Goal: Browse casually

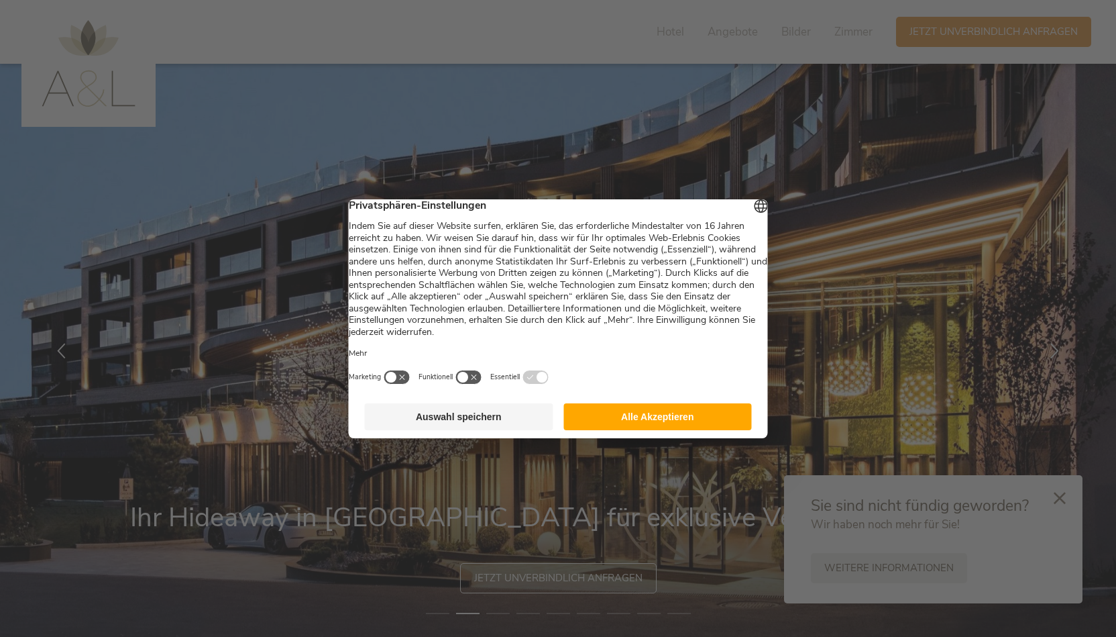
click at [472, 422] on button "Auswahl speichern" at bounding box center [459, 416] width 189 height 27
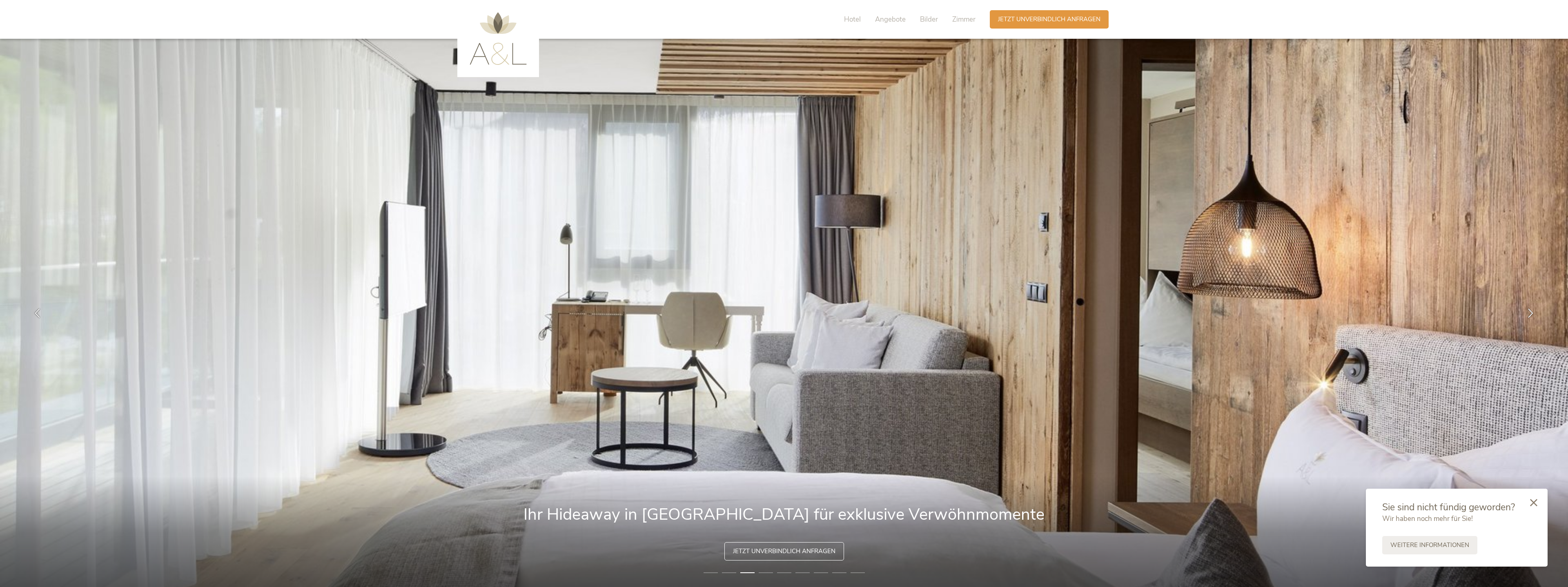
click at [679, 14] on div "Hotel Angebote Bilder Zimmer" at bounding box center [912, 19] width 156 height 18
click at [679, 18] on span "Bilder" at bounding box center [929, 19] width 18 height 9
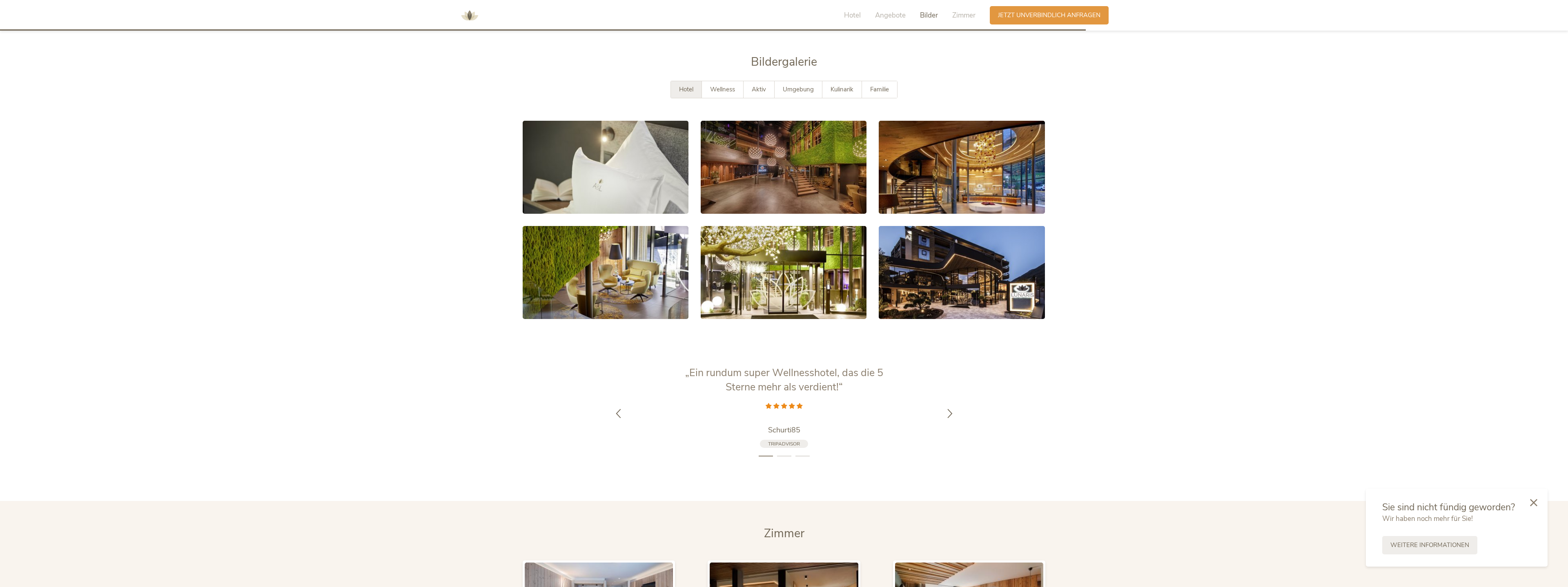
scroll to position [1691, 0]
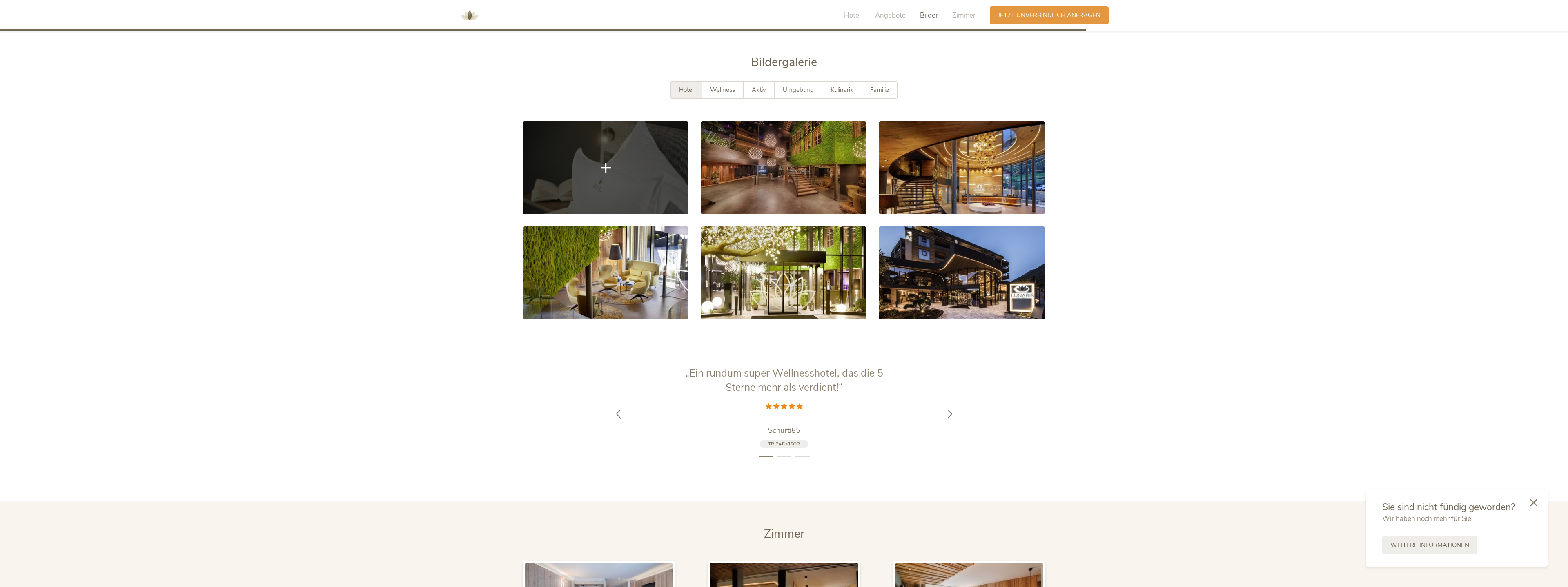
click at [662, 152] on link at bounding box center [606, 167] width 166 height 93
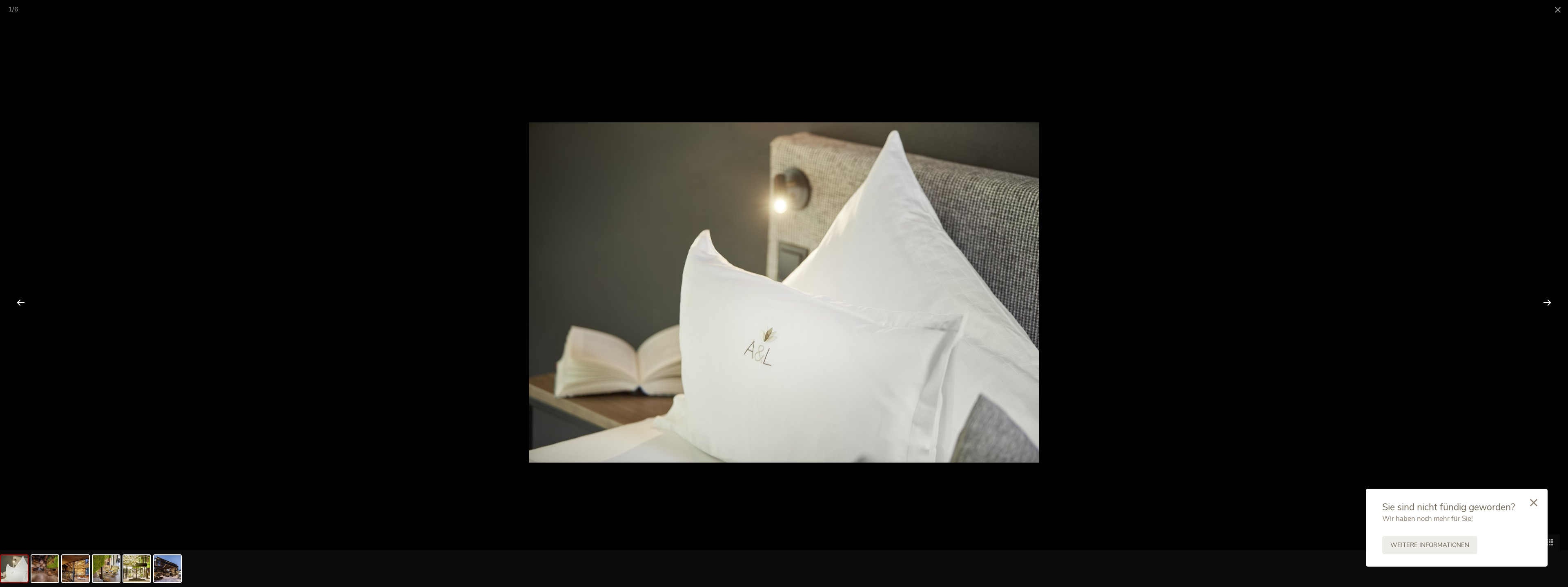
click at [679, 298] on div at bounding box center [1547, 302] width 26 height 26
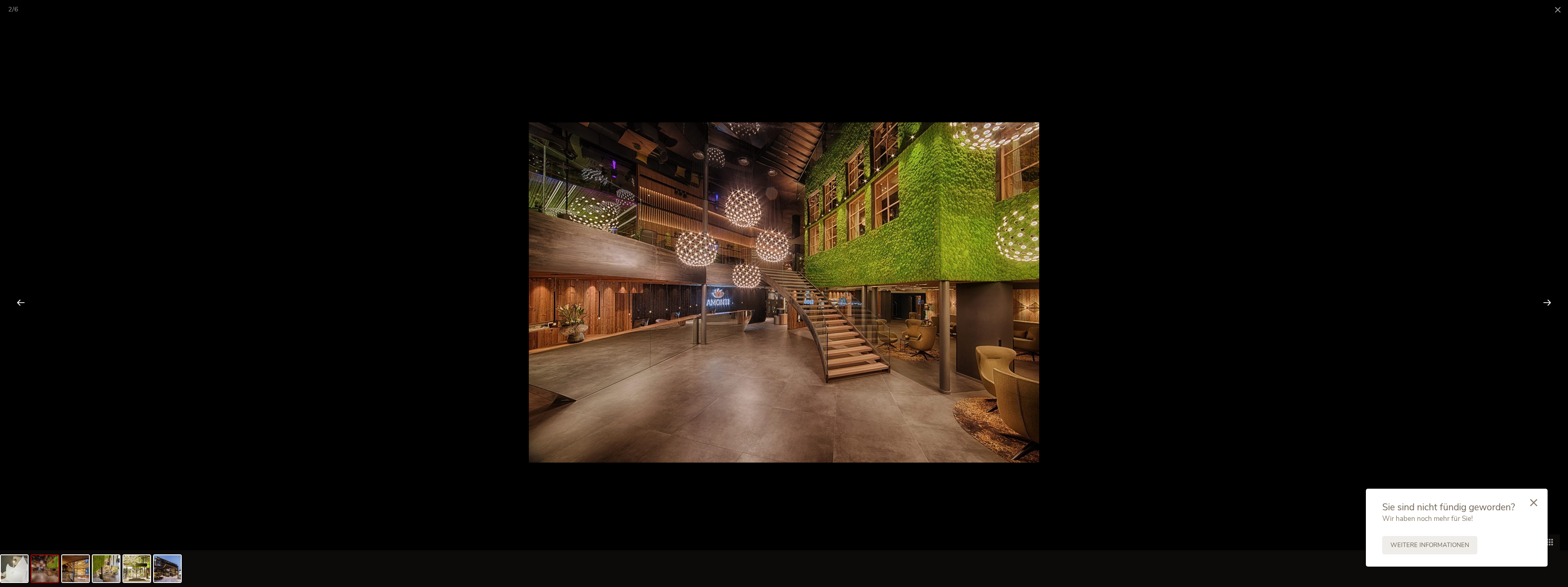
click at [679, 298] on div at bounding box center [1547, 302] width 26 height 26
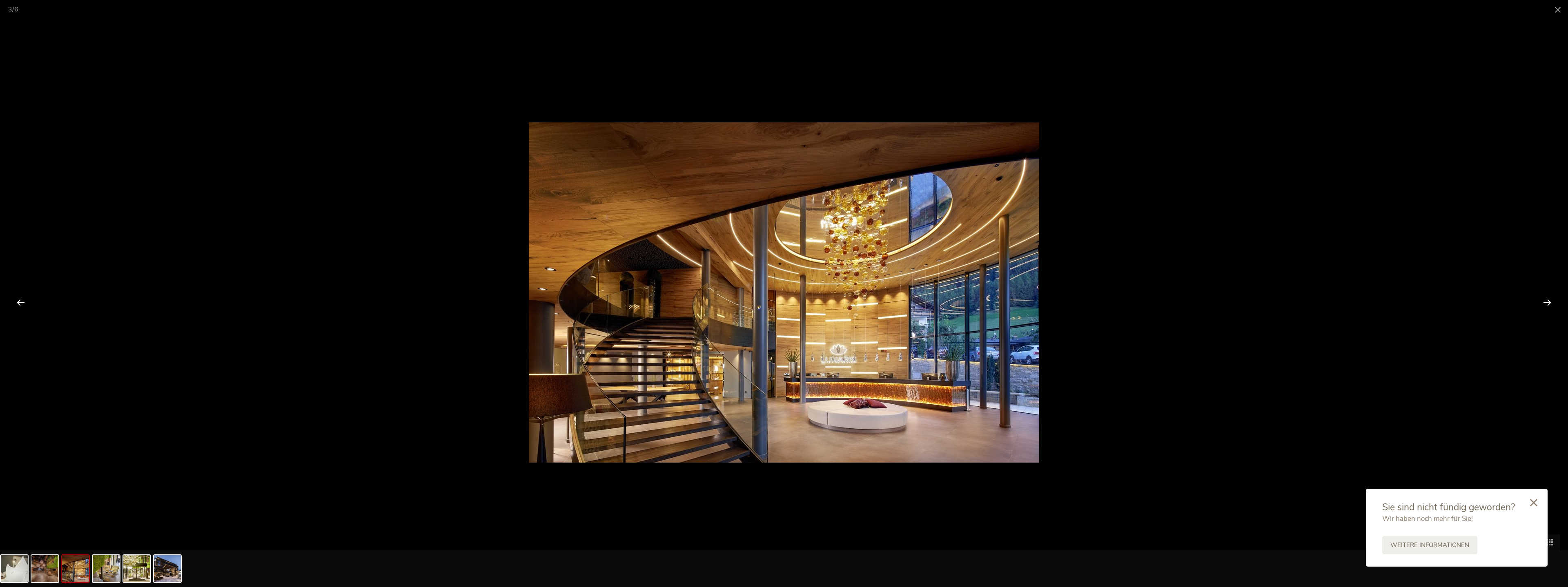
click at [679, 298] on div at bounding box center [1547, 302] width 26 height 26
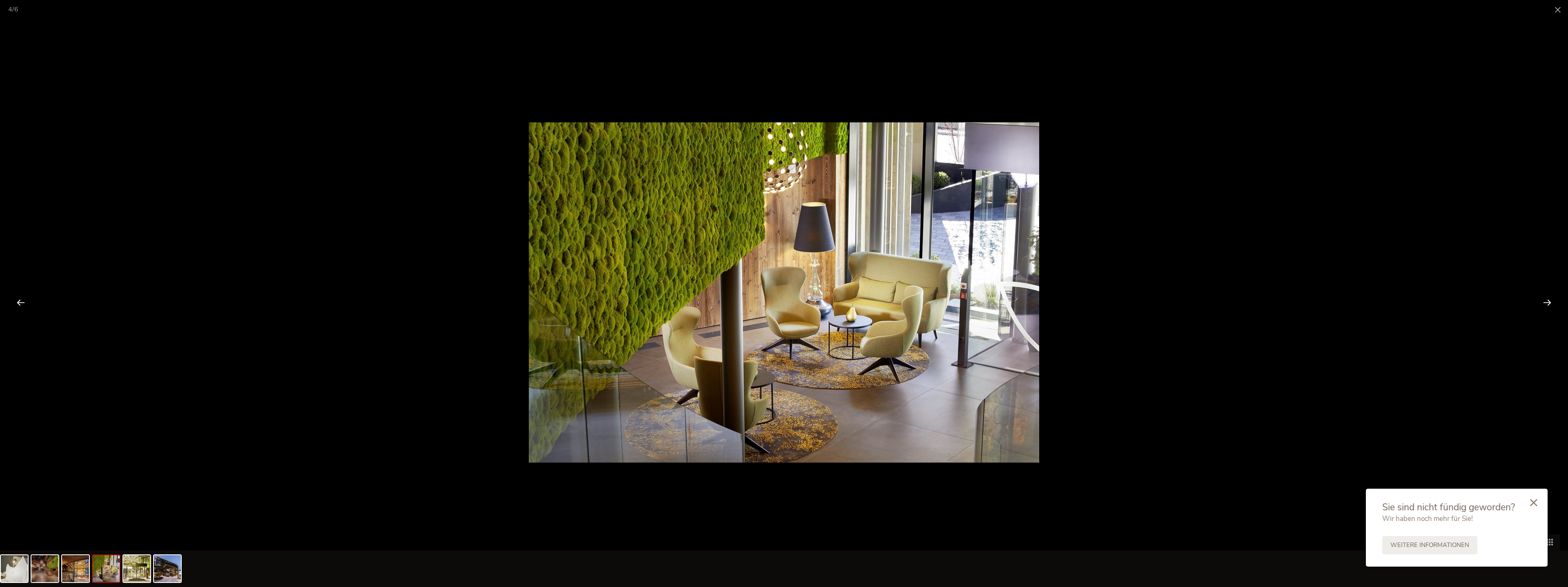
click at [679, 298] on div at bounding box center [1547, 302] width 26 height 26
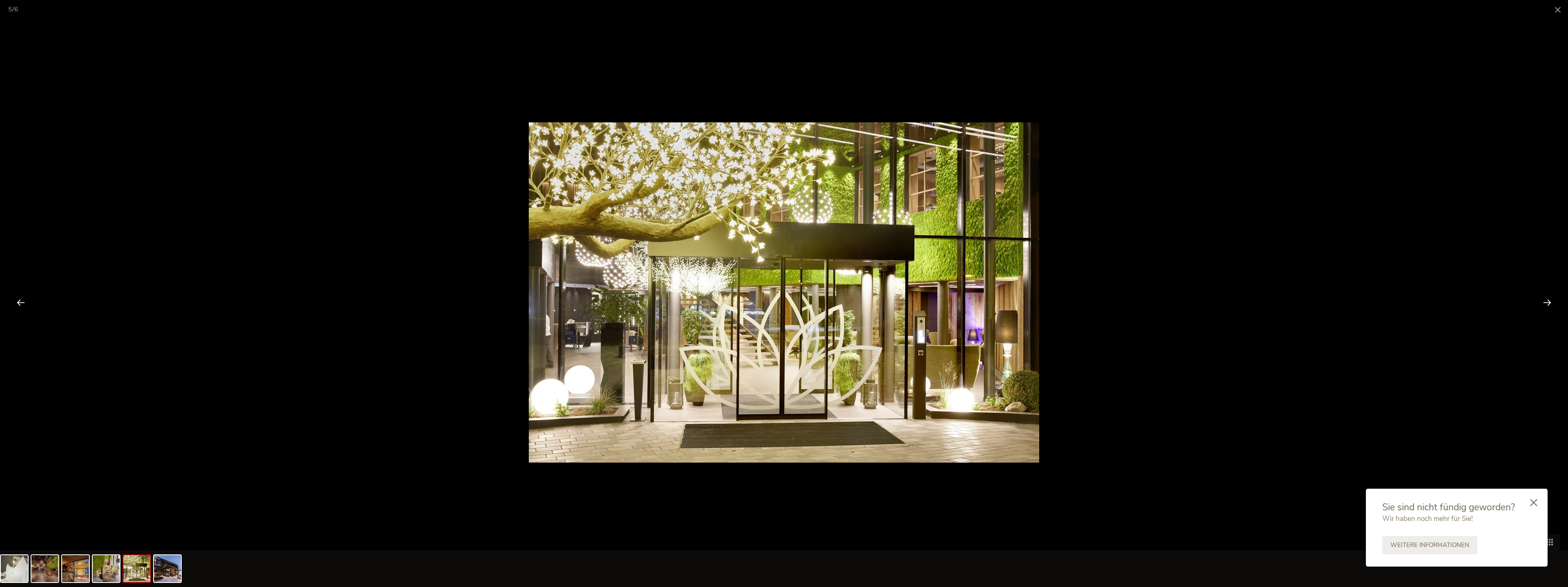
click at [679, 298] on div at bounding box center [1547, 302] width 26 height 26
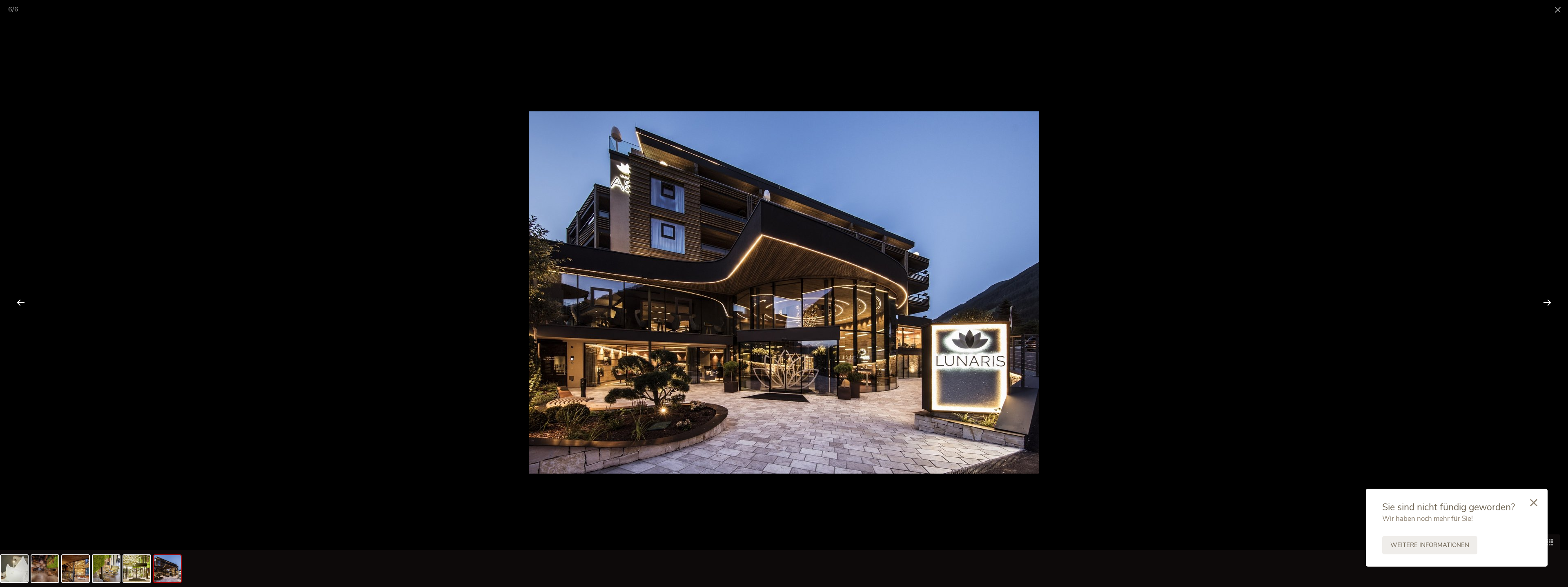
click at [679, 298] on div at bounding box center [1547, 302] width 26 height 26
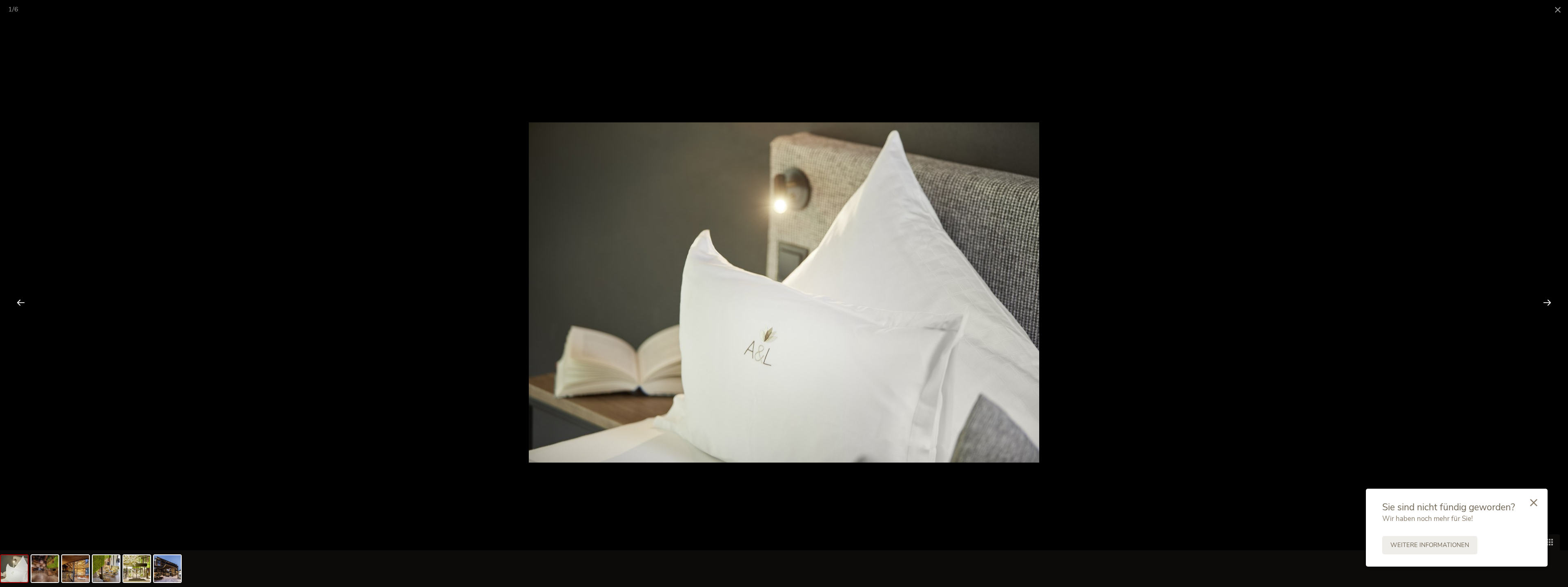
click at [679, 298] on div at bounding box center [1547, 302] width 26 height 26
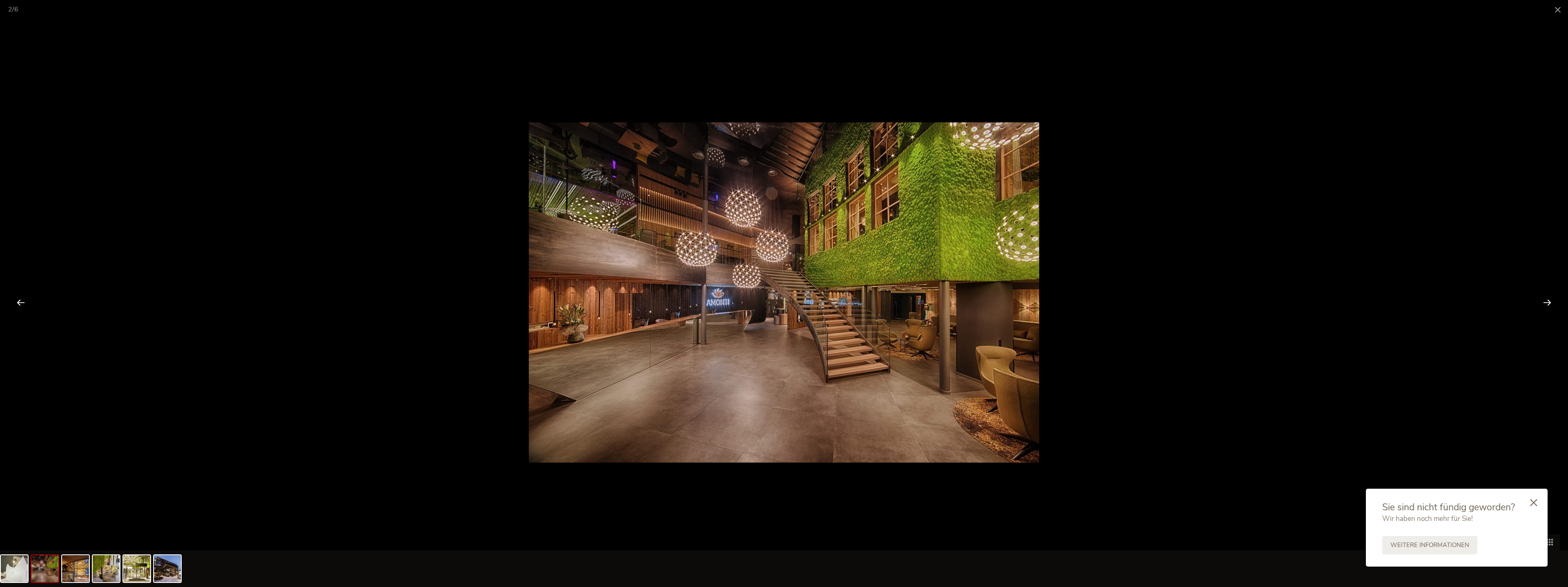
click at [679, 298] on div at bounding box center [1547, 302] width 26 height 26
click at [679, 18] on span at bounding box center [1558, 10] width 21 height 19
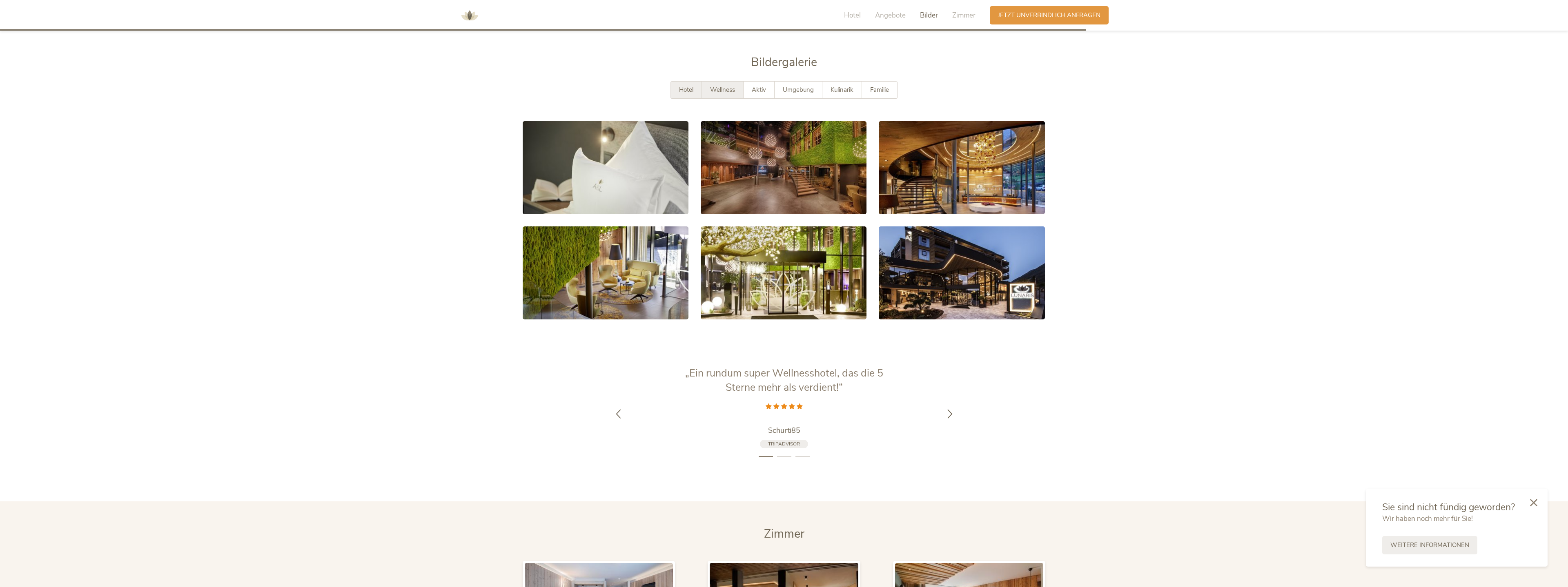
click at [679, 82] on div "Wellness" at bounding box center [723, 90] width 41 height 17
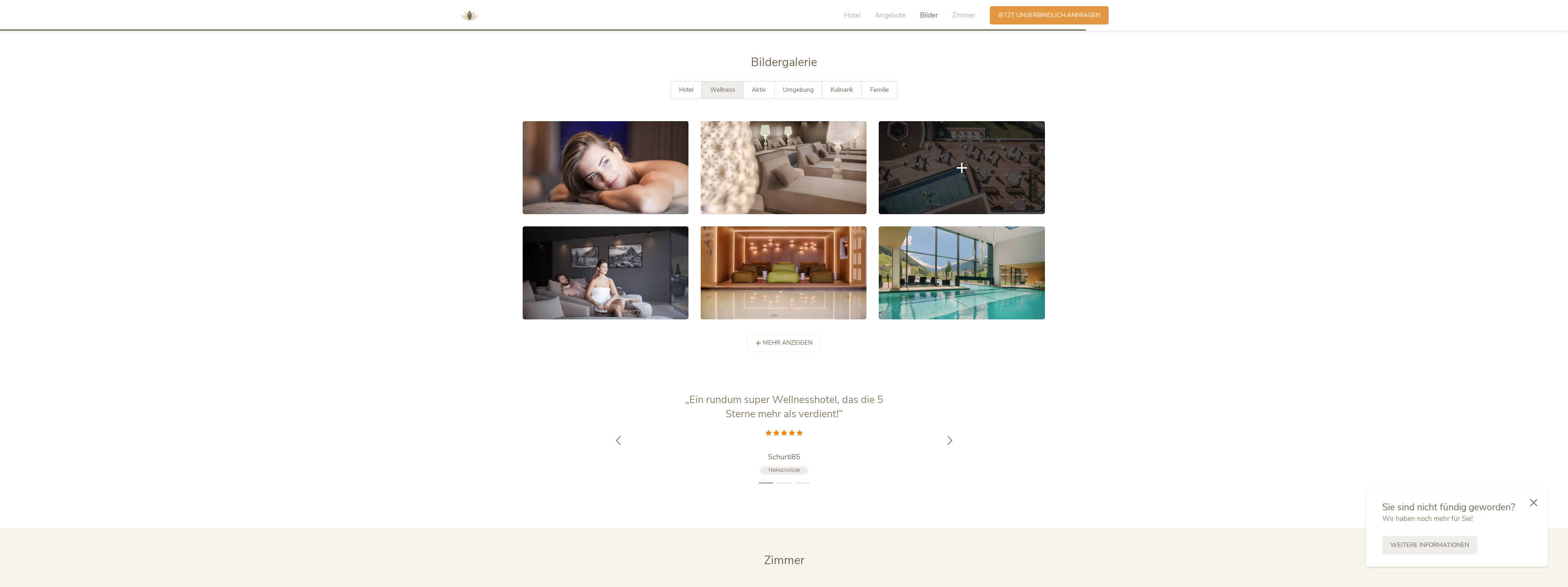
click at [679, 159] on link at bounding box center [962, 167] width 166 height 93
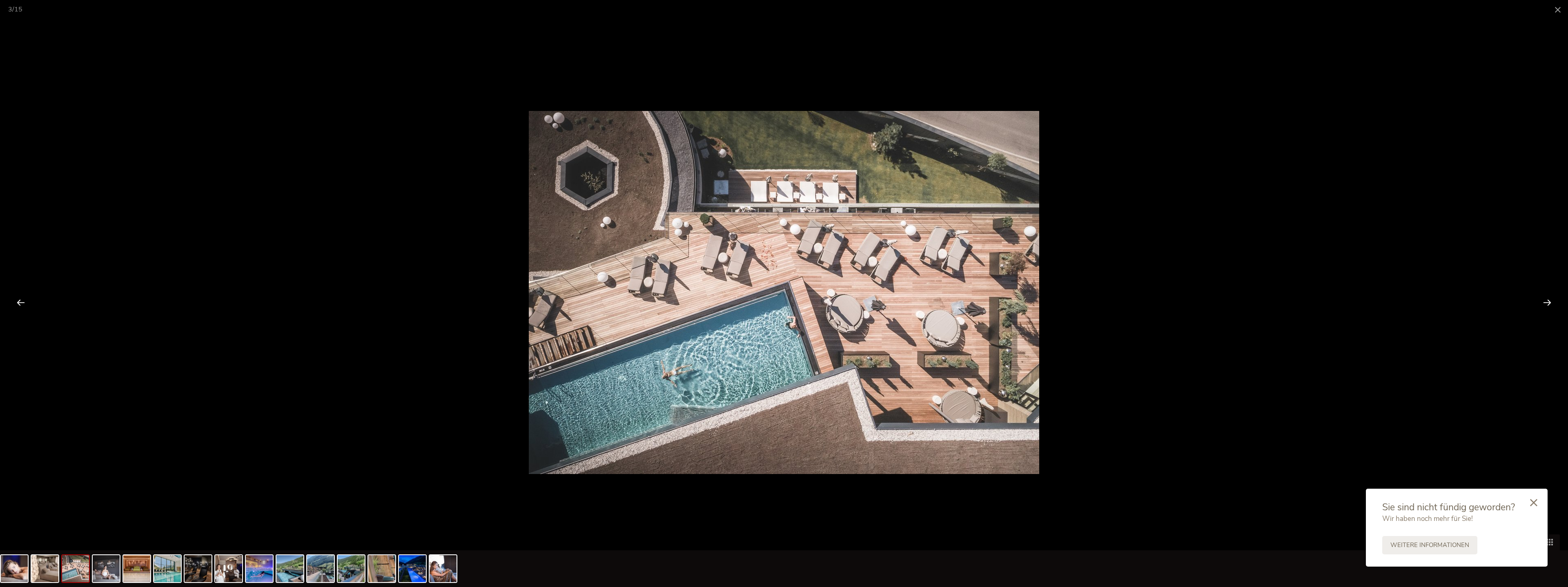
click at [679, 297] on div at bounding box center [1547, 302] width 26 height 26
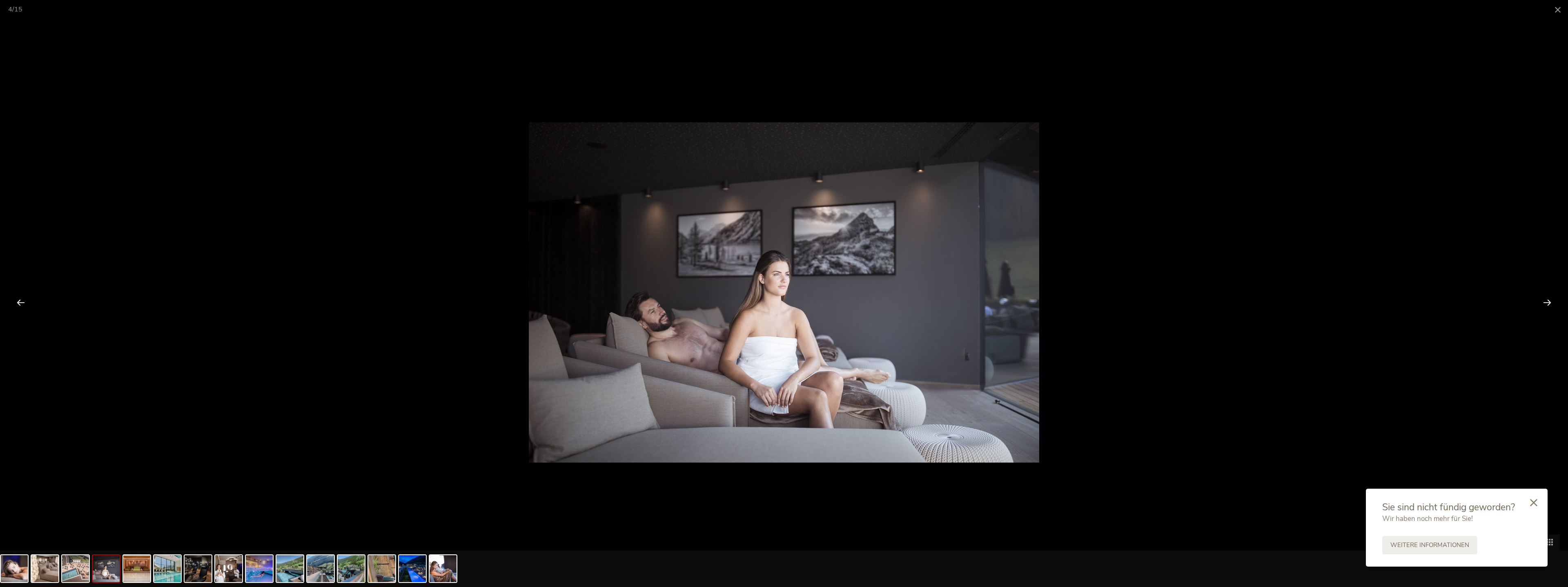
click at [679, 297] on div at bounding box center [1547, 302] width 26 height 26
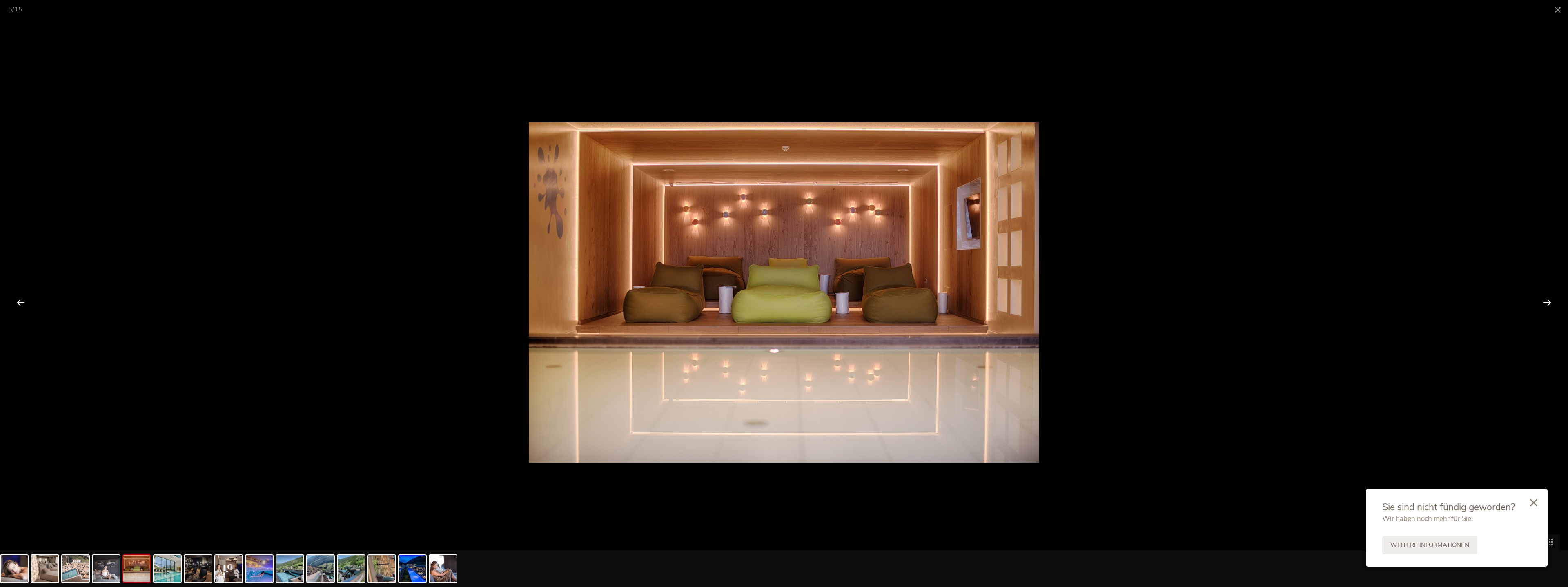
click at [679, 297] on div at bounding box center [1547, 302] width 26 height 26
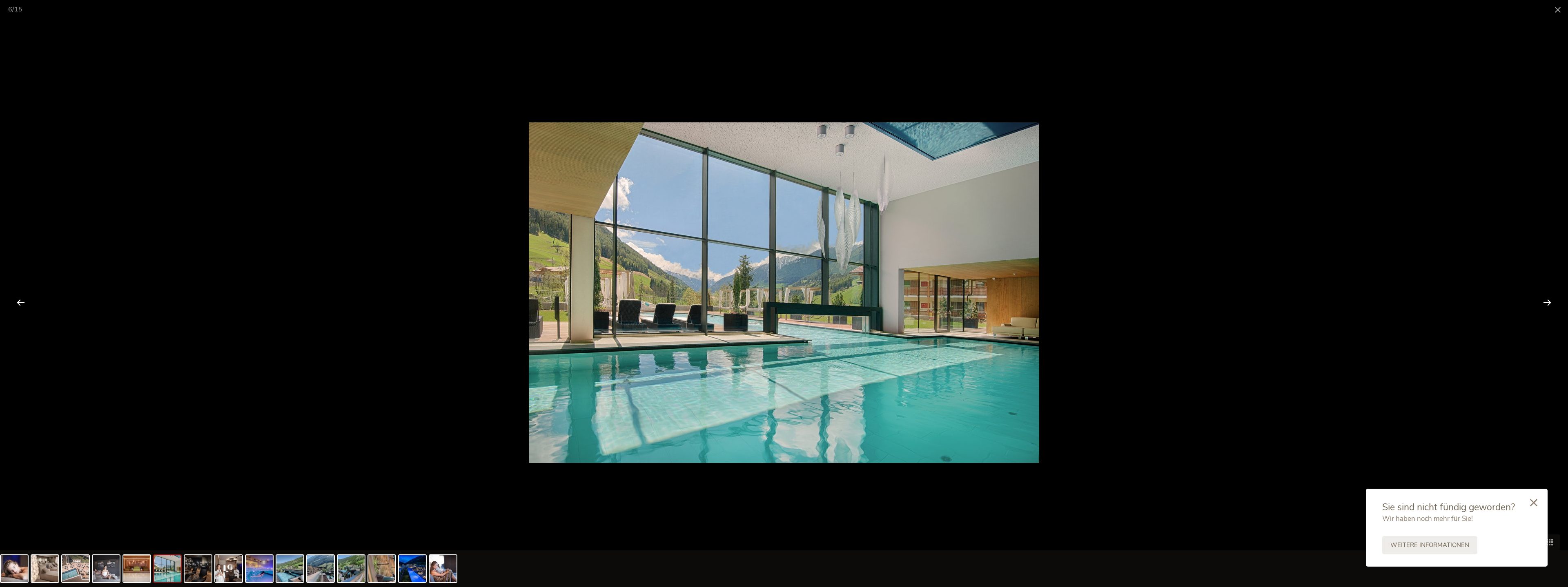
click at [679, 297] on div at bounding box center [1547, 302] width 26 height 26
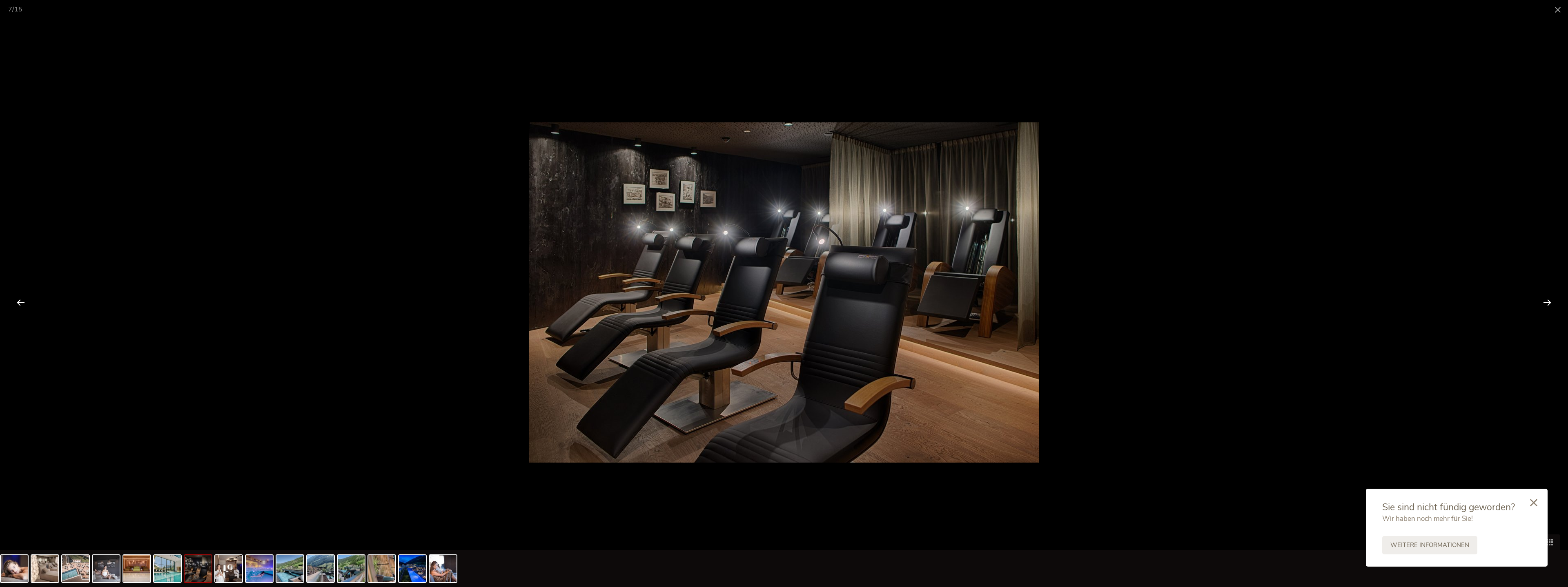
click at [679, 304] on div at bounding box center [1547, 302] width 26 height 26
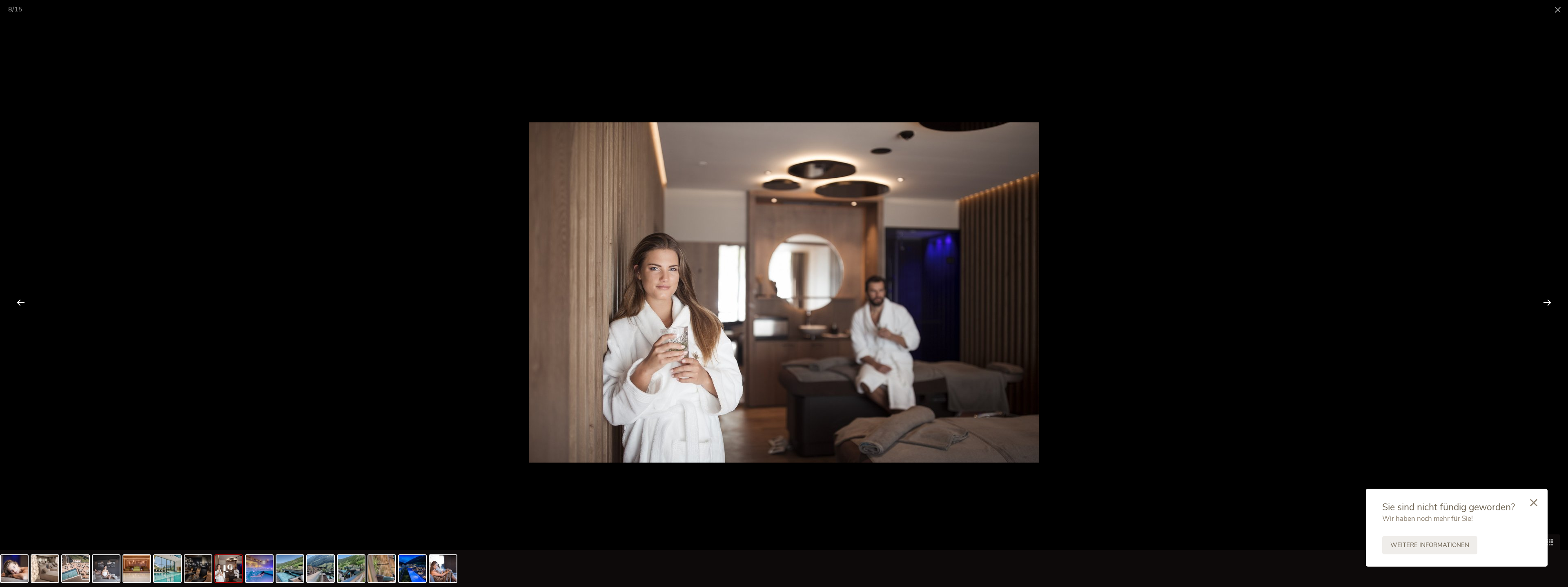
click at [679, 304] on div at bounding box center [1547, 302] width 26 height 26
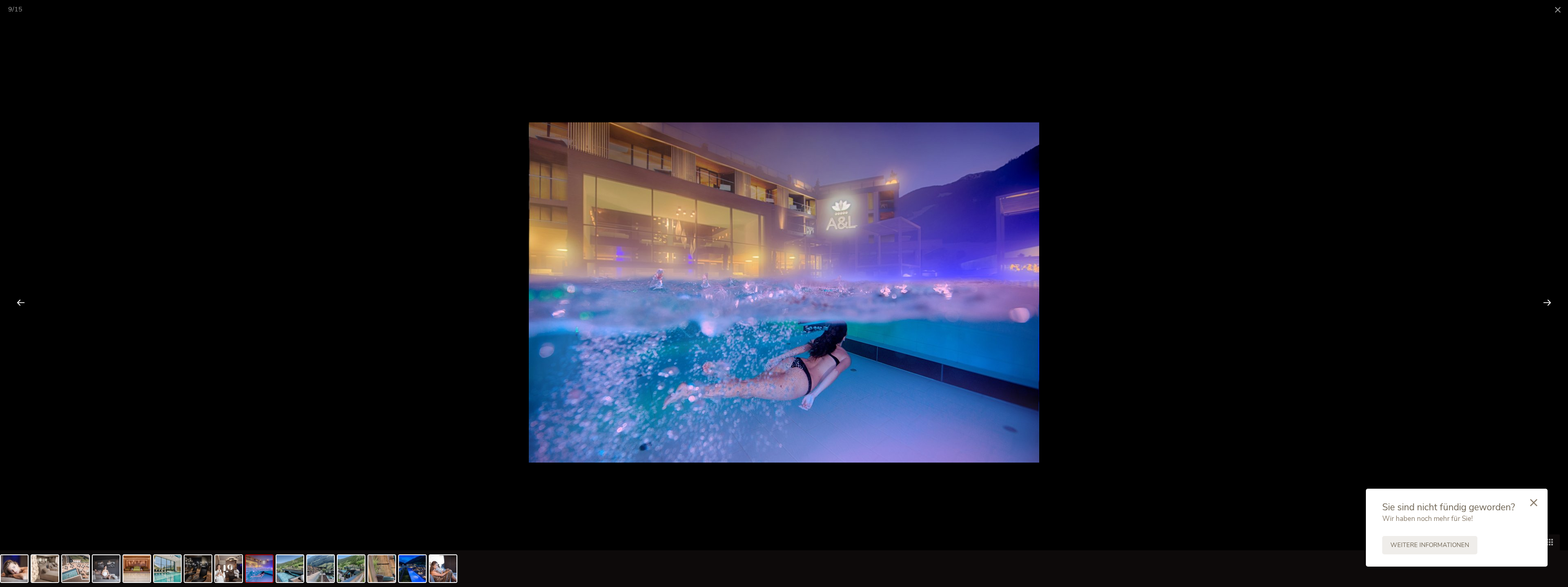
click at [679, 304] on div at bounding box center [1547, 302] width 26 height 26
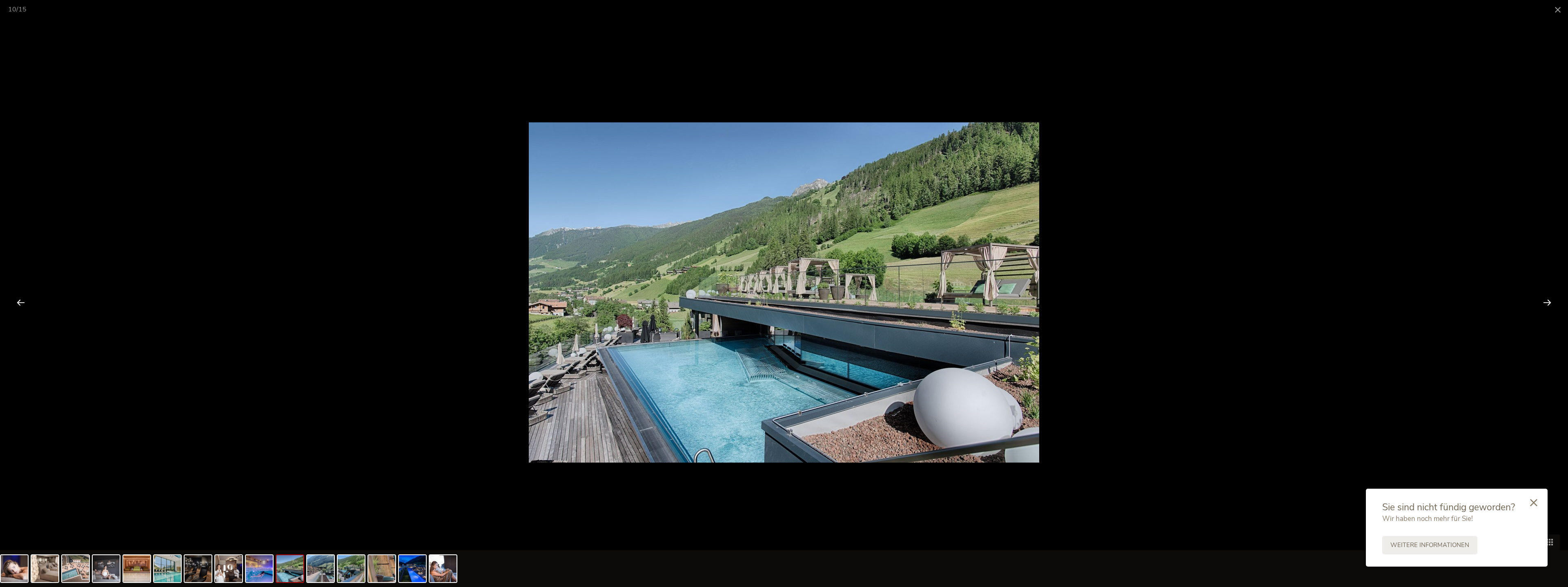
click at [679, 304] on div at bounding box center [1547, 302] width 26 height 26
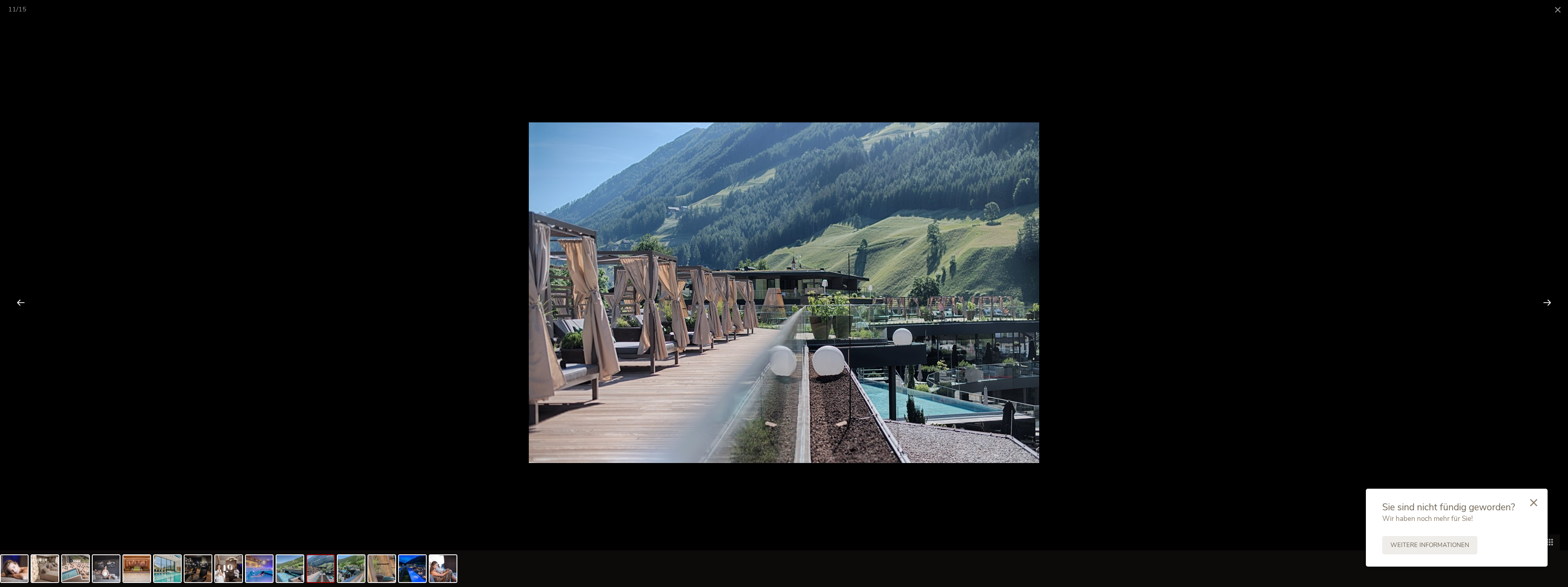
click at [679, 304] on div at bounding box center [1547, 302] width 26 height 26
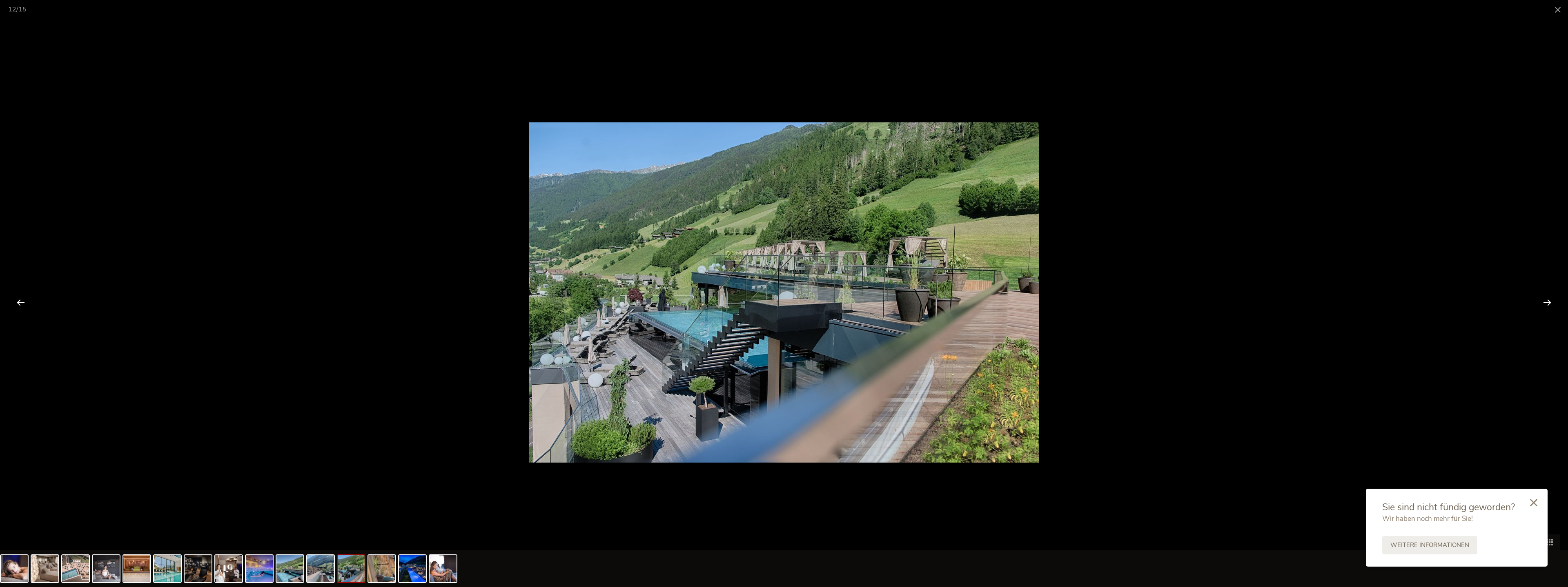
click at [679, 304] on div at bounding box center [1547, 302] width 26 height 26
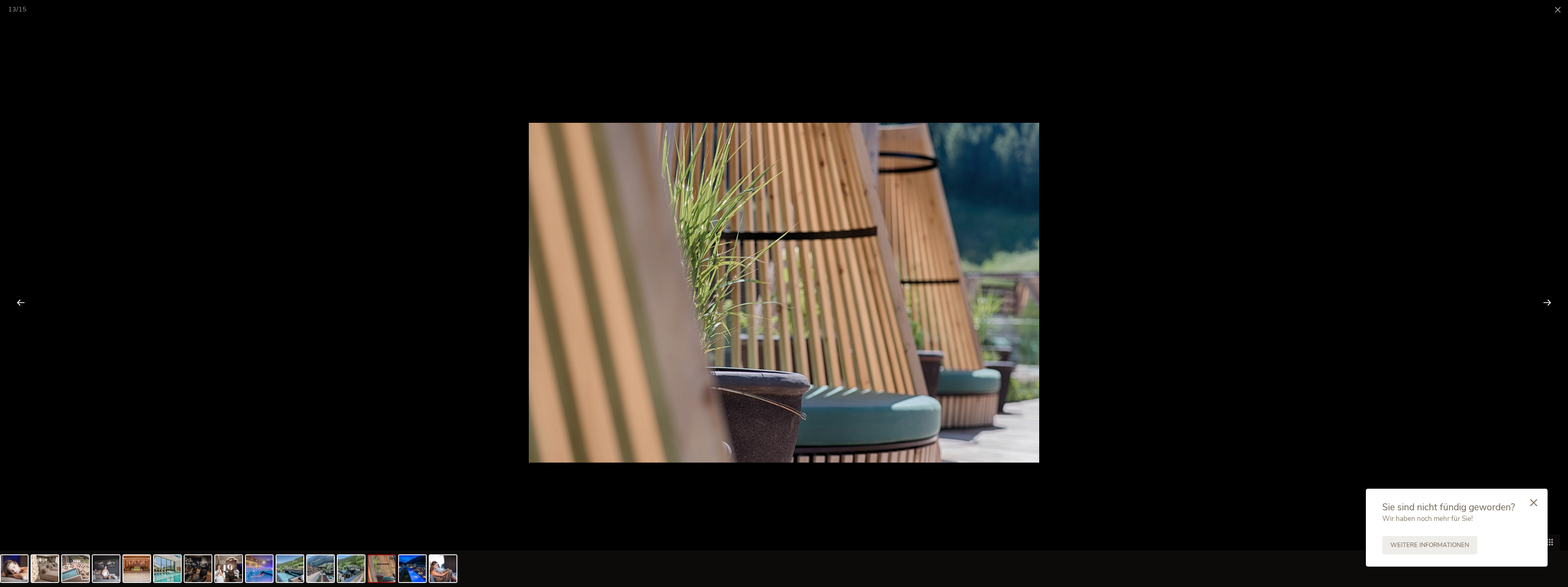
click at [679, 304] on div at bounding box center [1547, 302] width 26 height 26
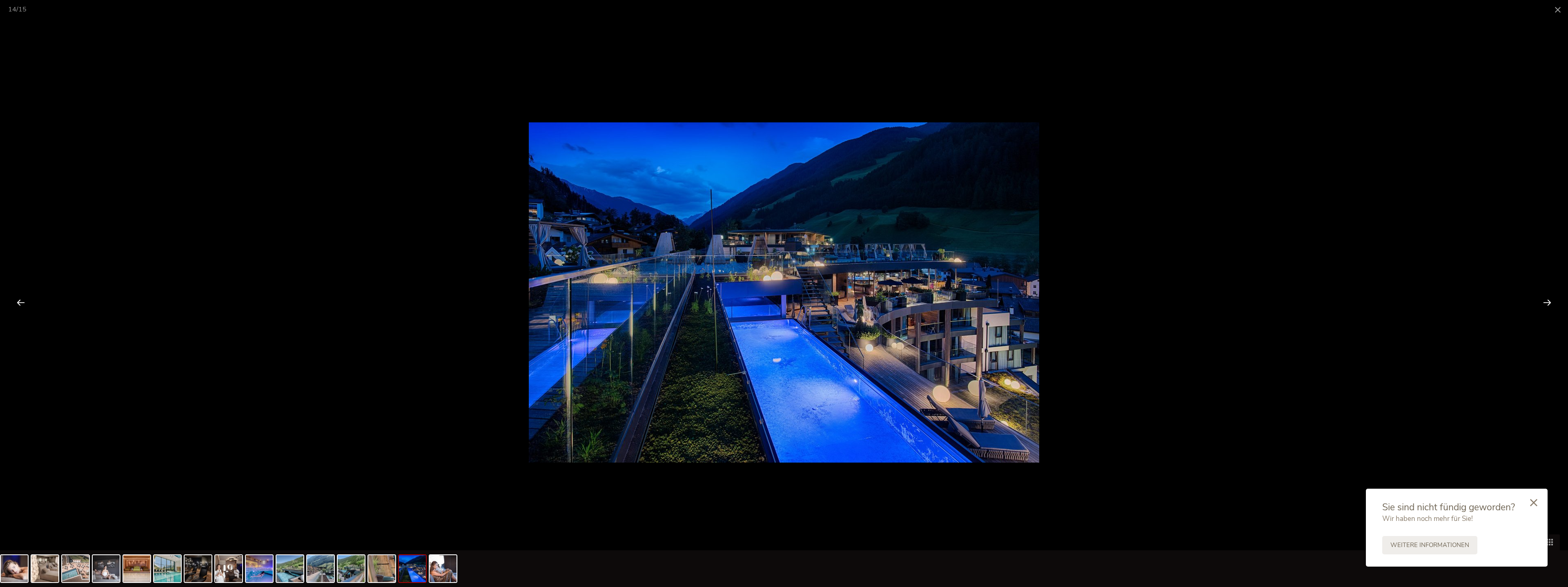
click at [679, 304] on div at bounding box center [1547, 302] width 26 height 26
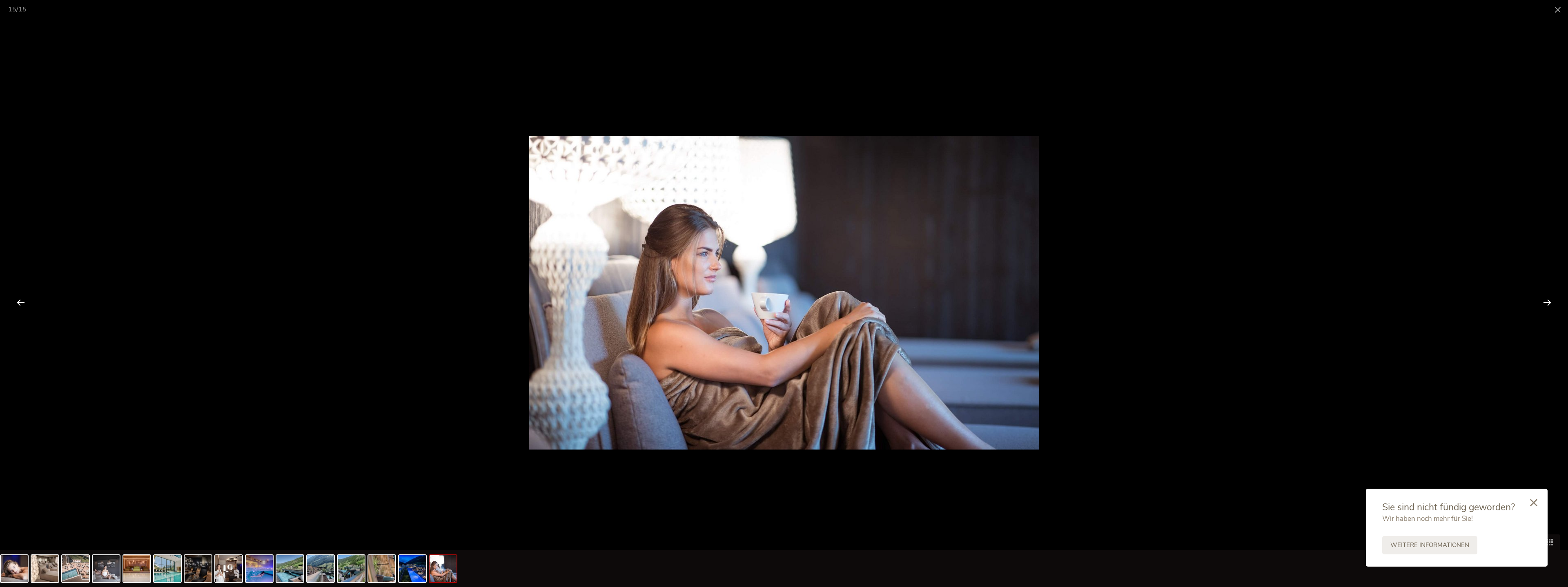
click at [679, 304] on div at bounding box center [1547, 302] width 26 height 26
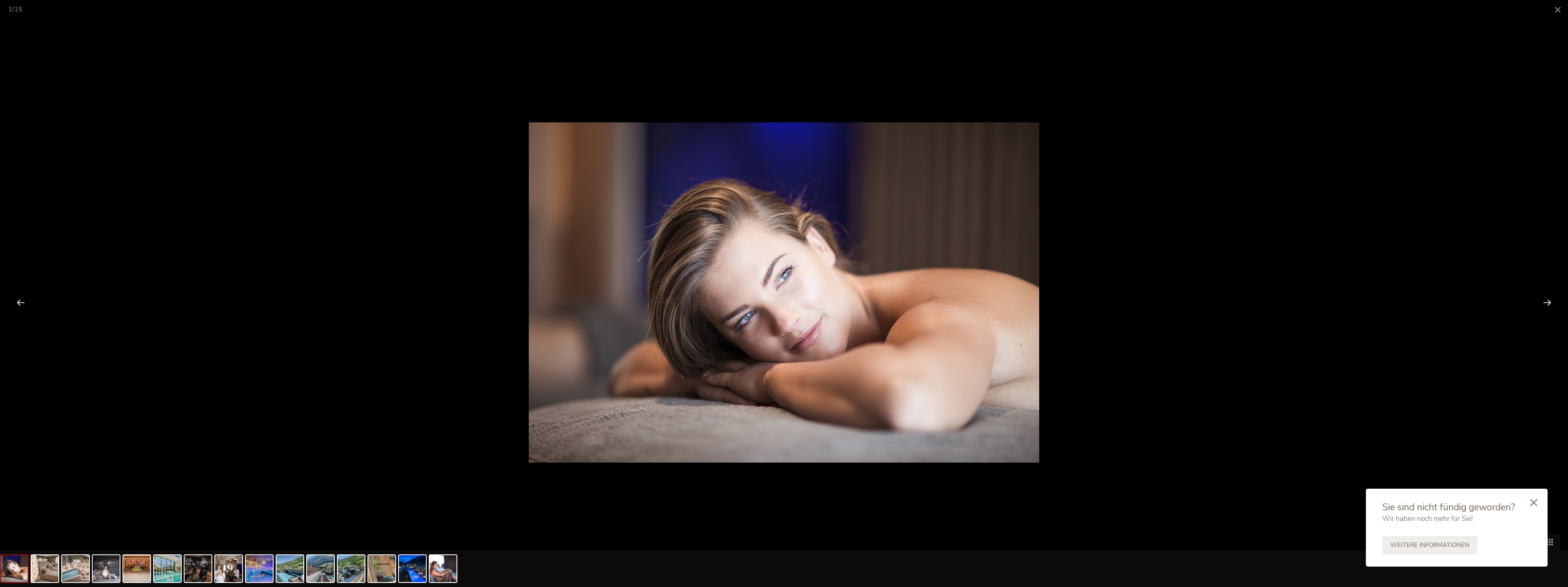
click at [679, 304] on div at bounding box center [1547, 302] width 26 height 26
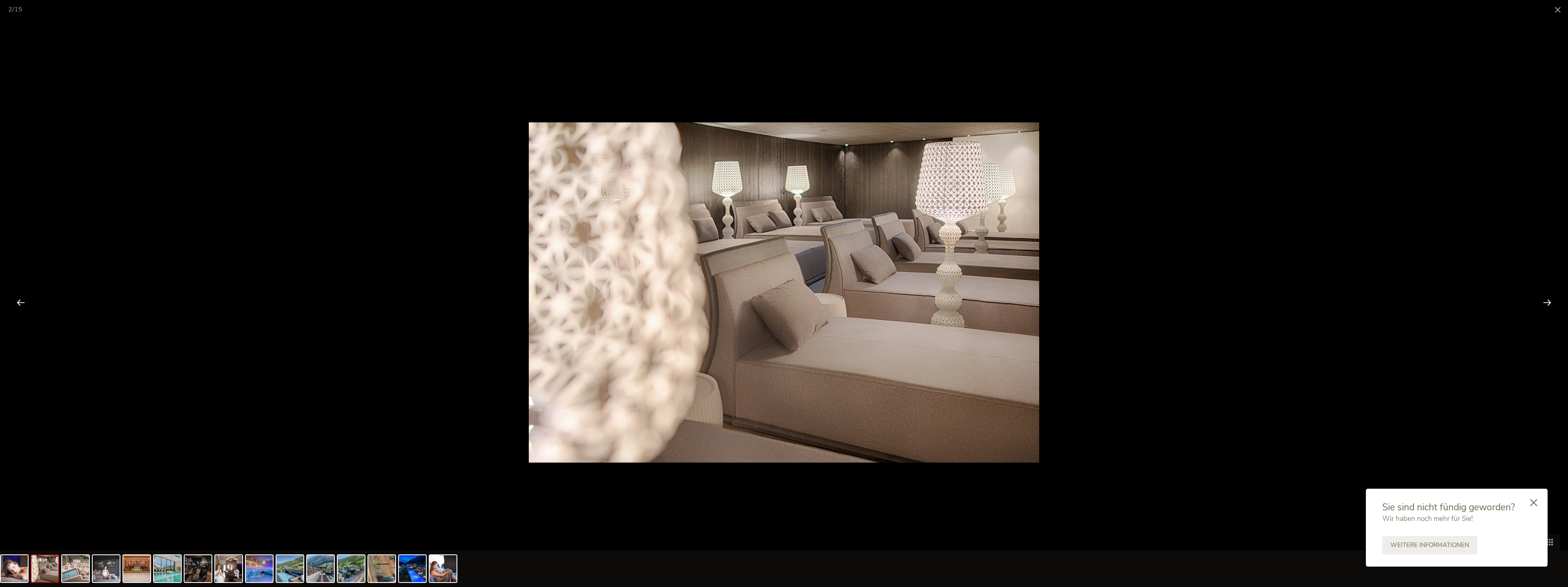
click at [679, 304] on div at bounding box center [1547, 302] width 26 height 26
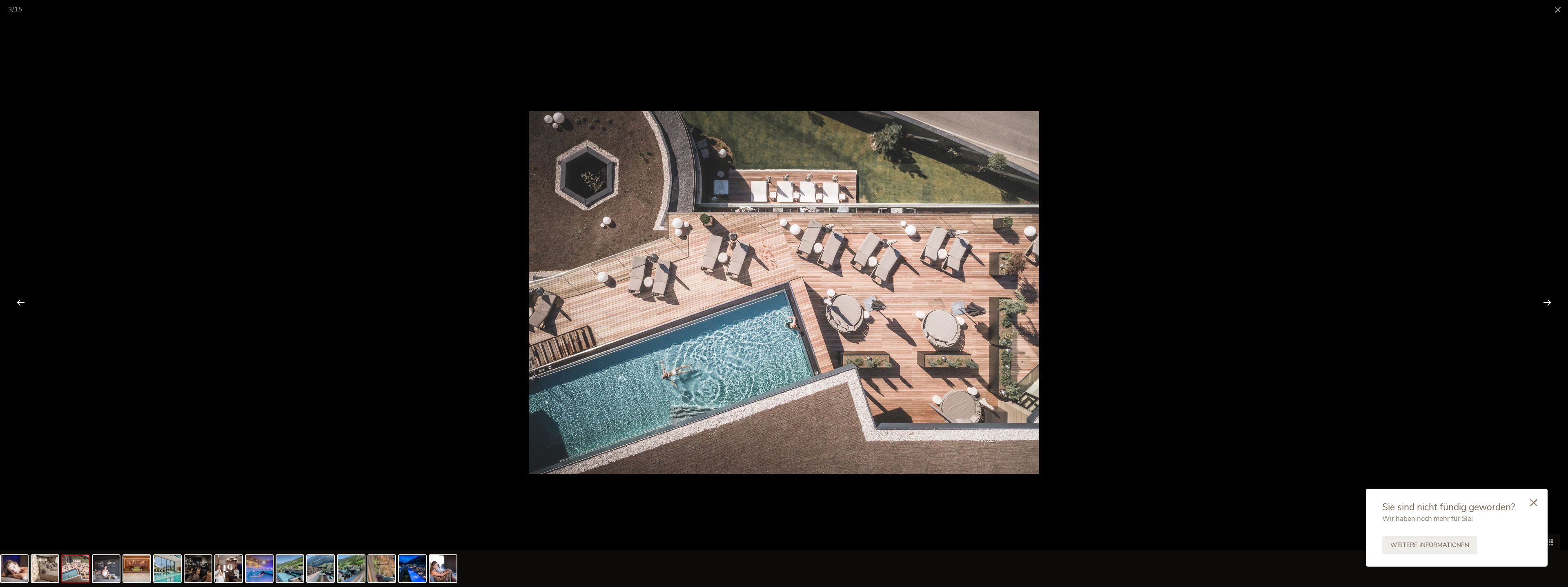
click at [679, 304] on div at bounding box center [1547, 302] width 26 height 26
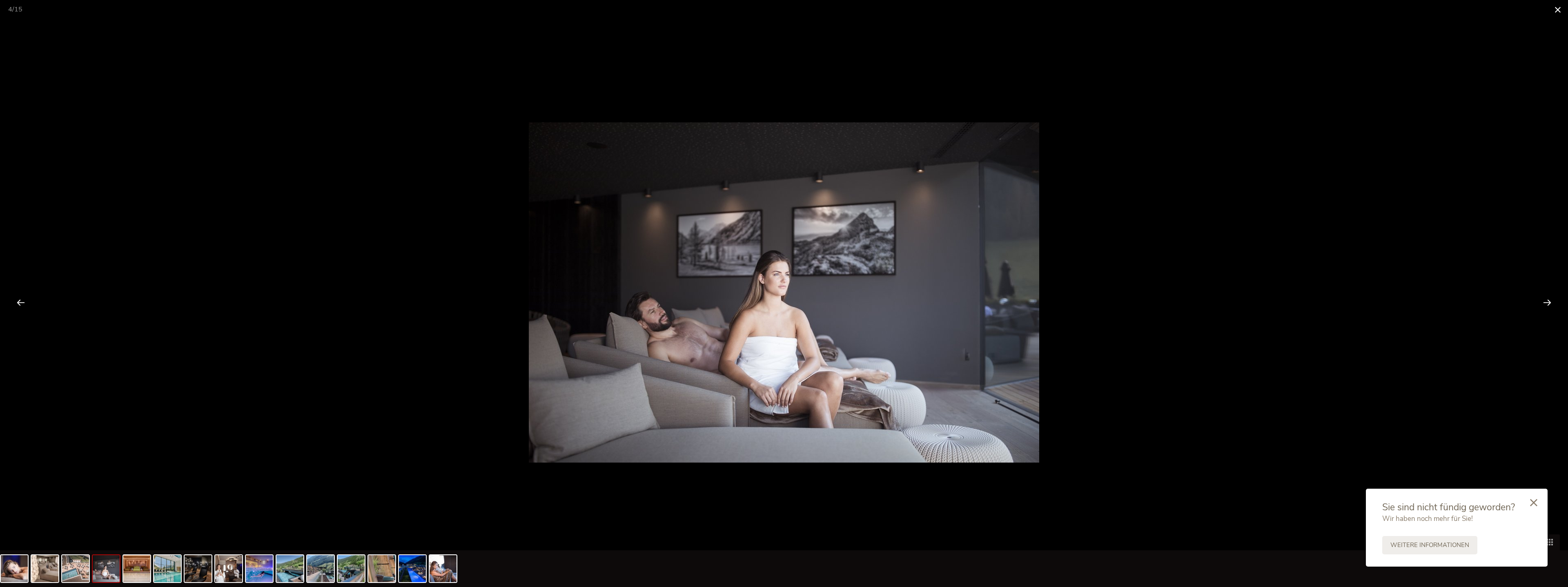
click at [679, 7] on span at bounding box center [1558, 10] width 21 height 19
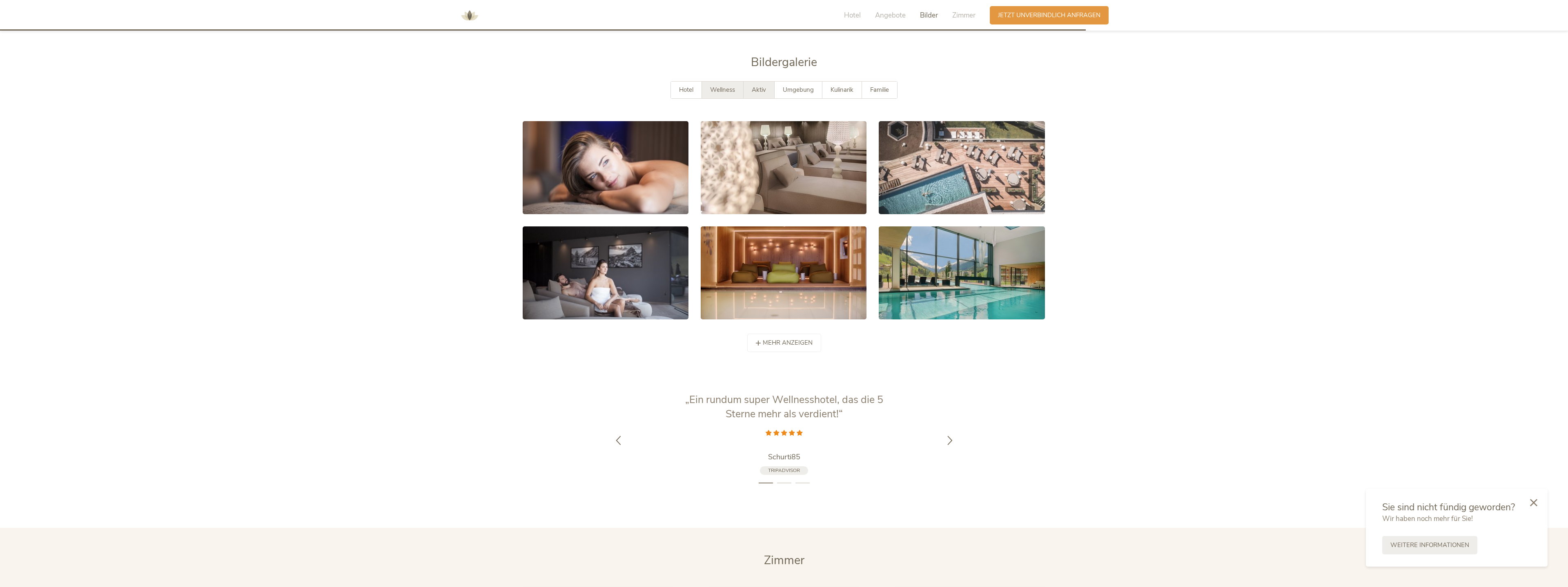
click at [679, 82] on div "Aktiv" at bounding box center [759, 90] width 31 height 17
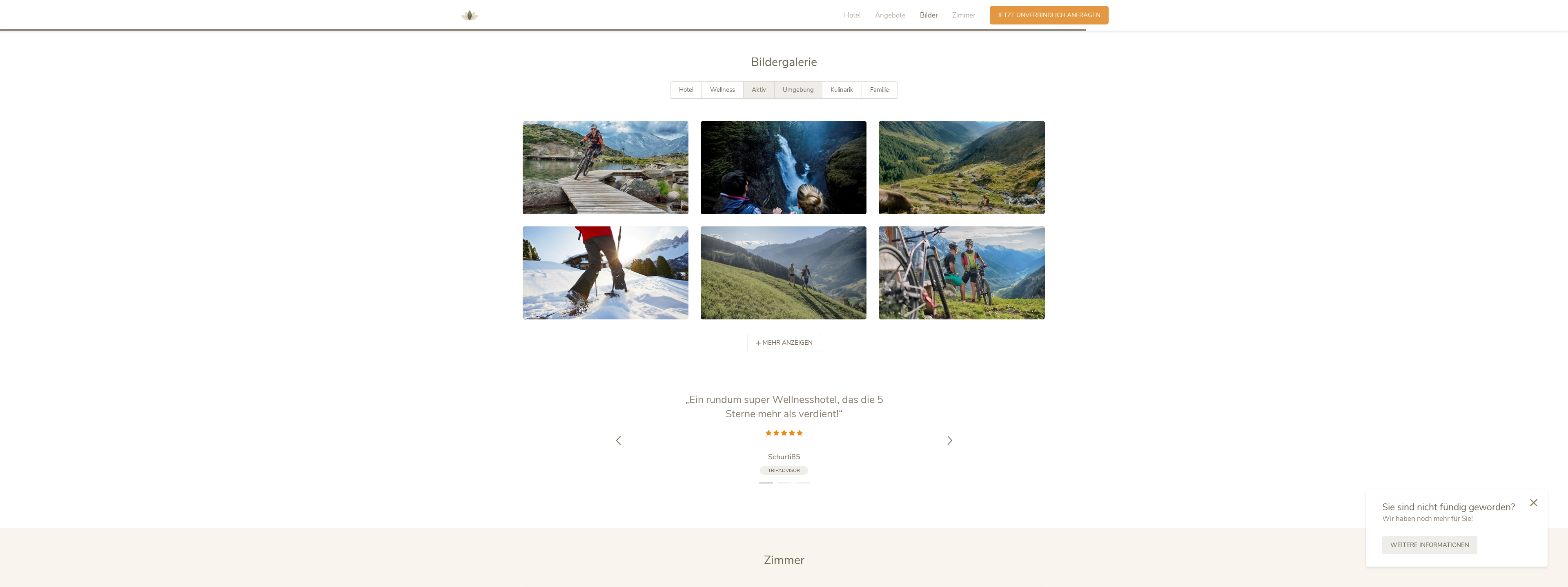
click at [679, 86] on span "Umgebung" at bounding box center [798, 89] width 31 height 8
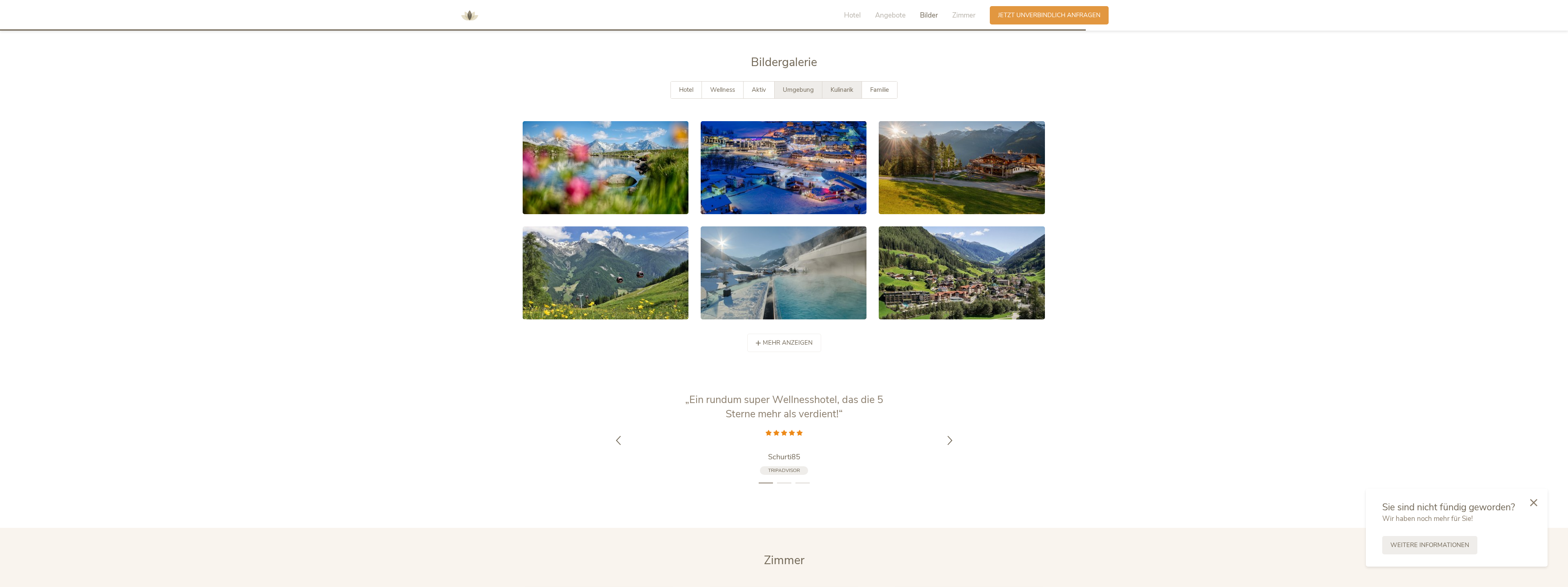
click at [679, 82] on div "Kulinarik" at bounding box center [842, 90] width 40 height 17
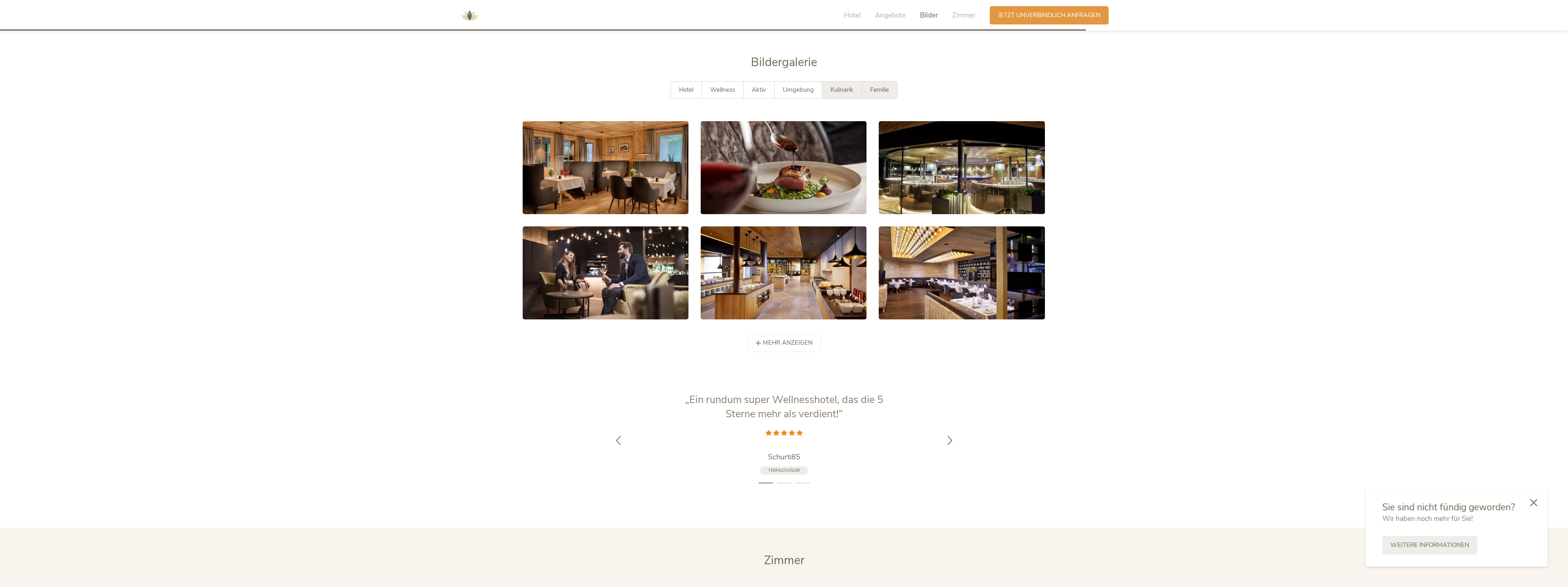
click at [679, 86] on span "Familie" at bounding box center [880, 89] width 19 height 8
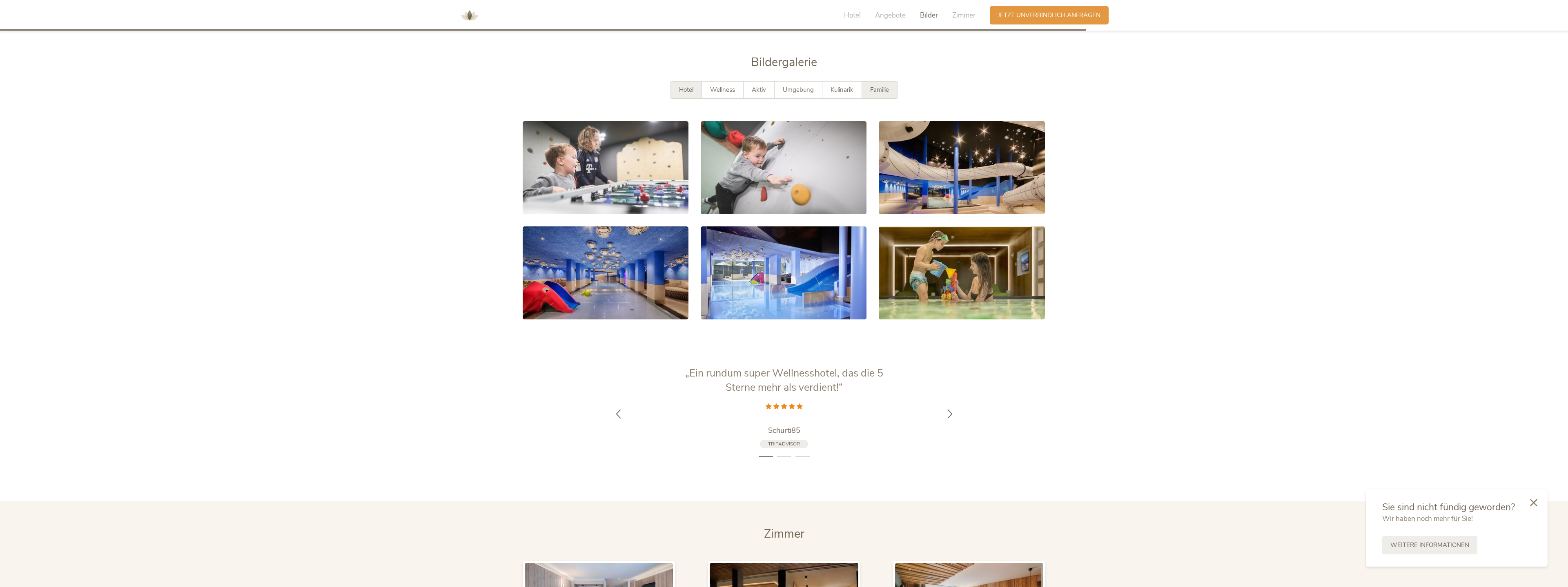
click at [679, 86] on span "Hotel" at bounding box center [686, 89] width 14 height 8
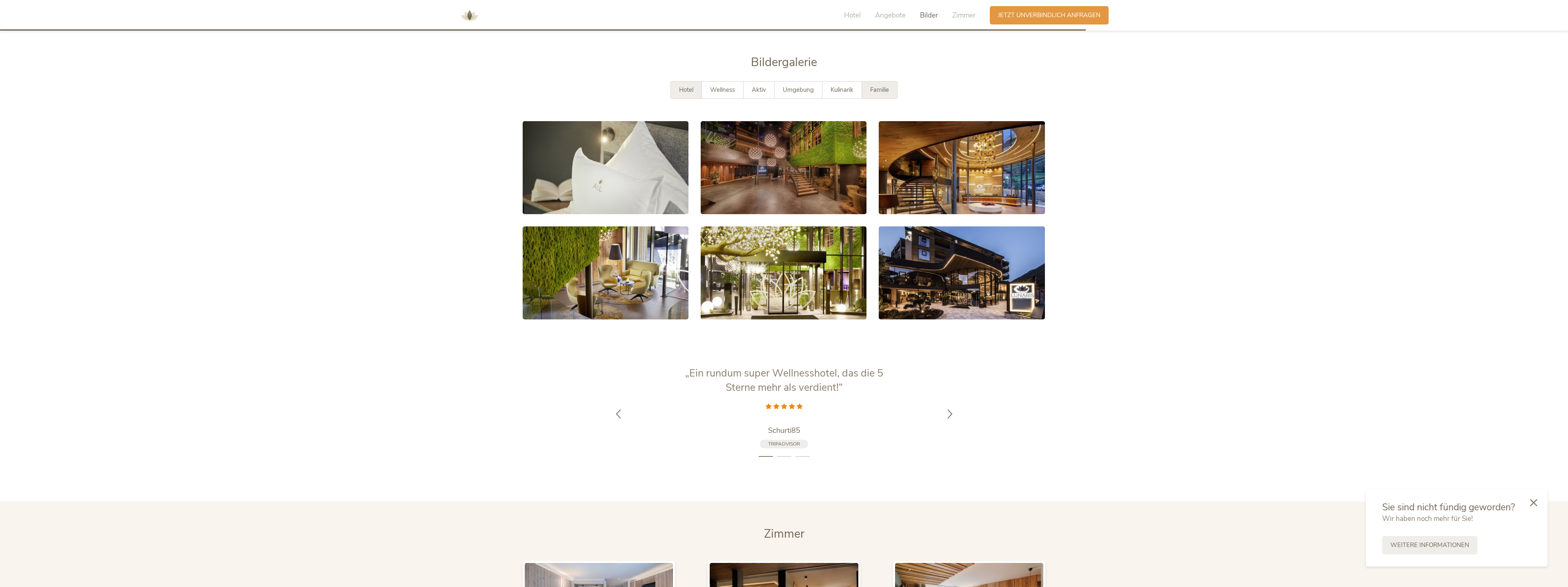
click at [679, 82] on div "Familie" at bounding box center [880, 90] width 35 height 17
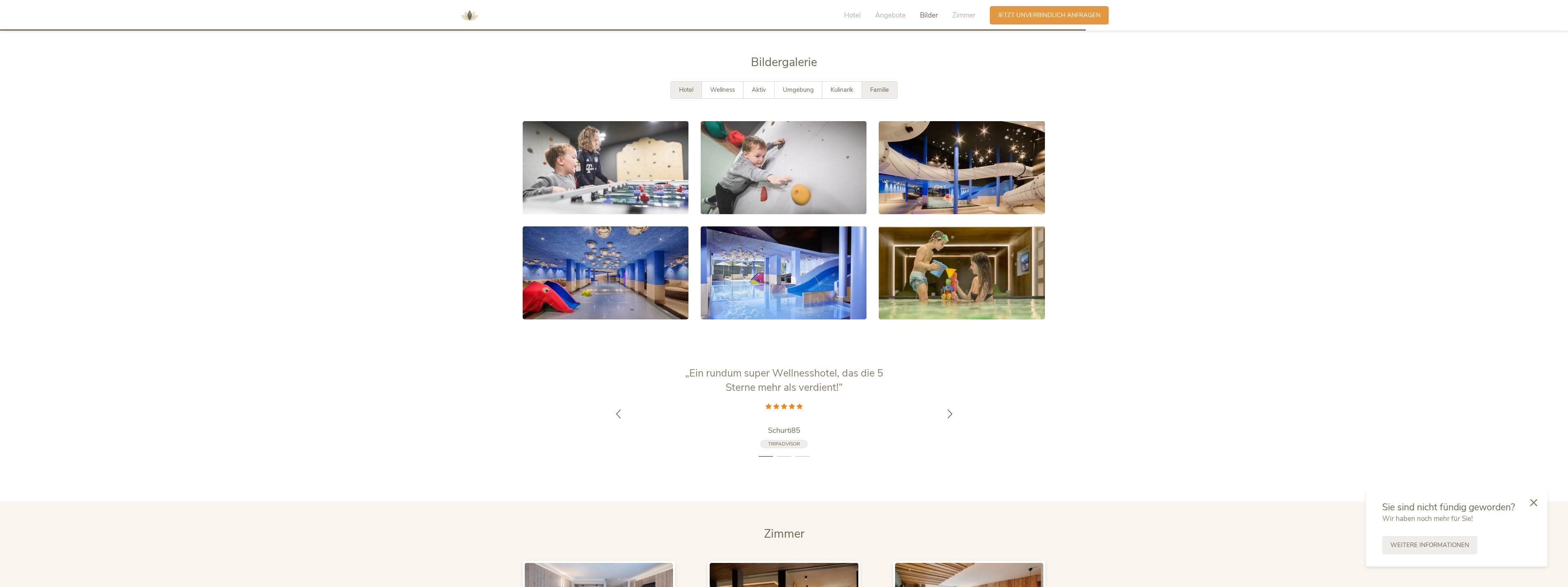
click at [679, 82] on div "Hotel" at bounding box center [686, 90] width 31 height 17
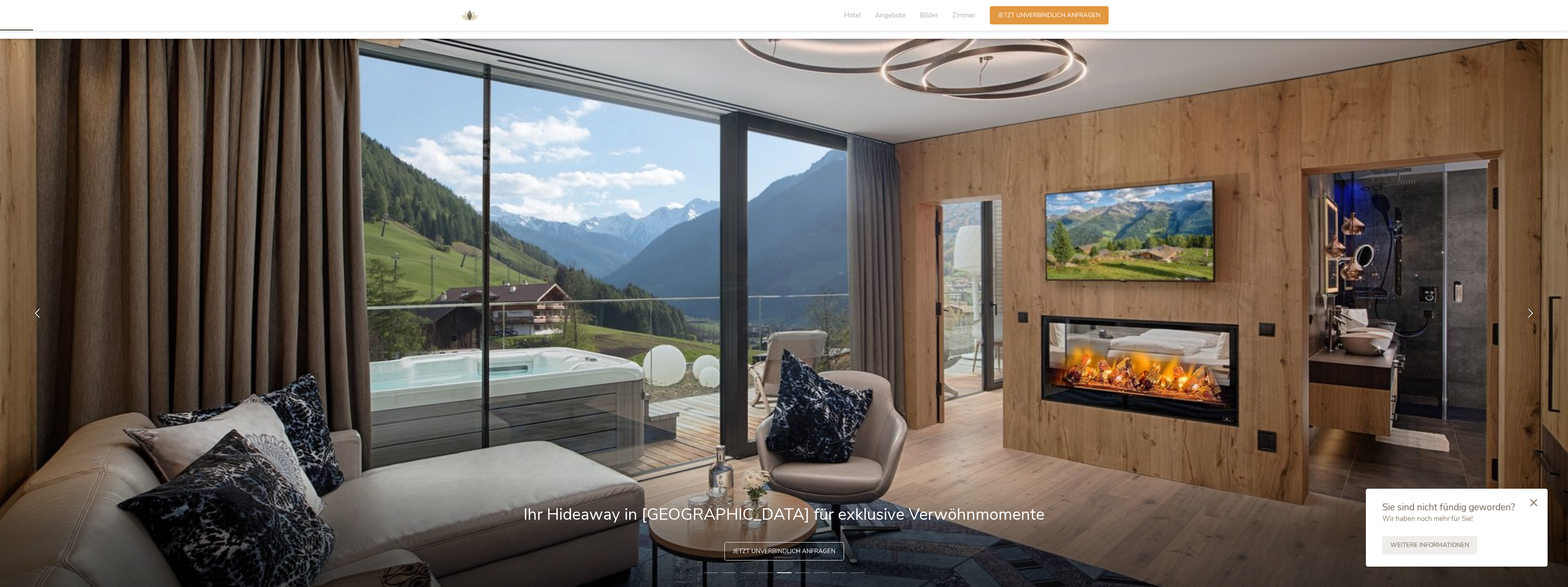
scroll to position [167, 0]
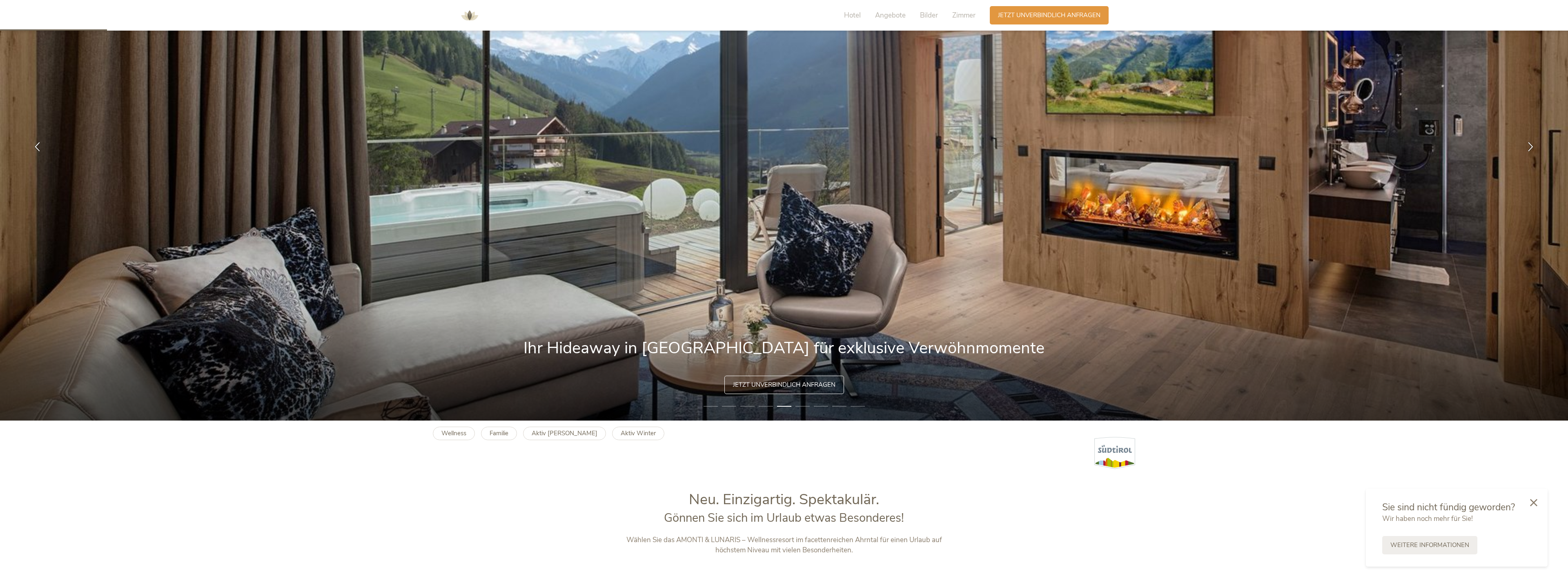
click at [679, 387] on li "6" at bounding box center [802, 406] width 14 height 8
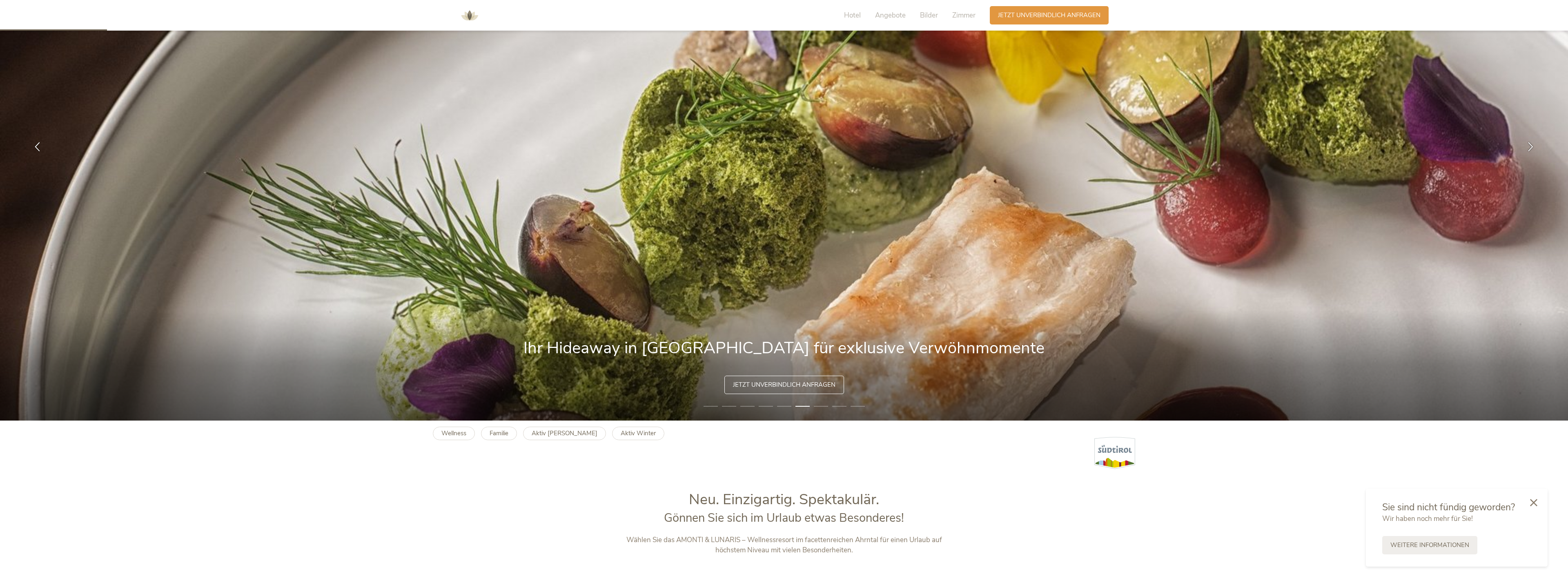
click at [679, 387] on li "7" at bounding box center [821, 406] width 14 height 8
click at [679, 387] on li "8" at bounding box center [839, 406] width 14 height 8
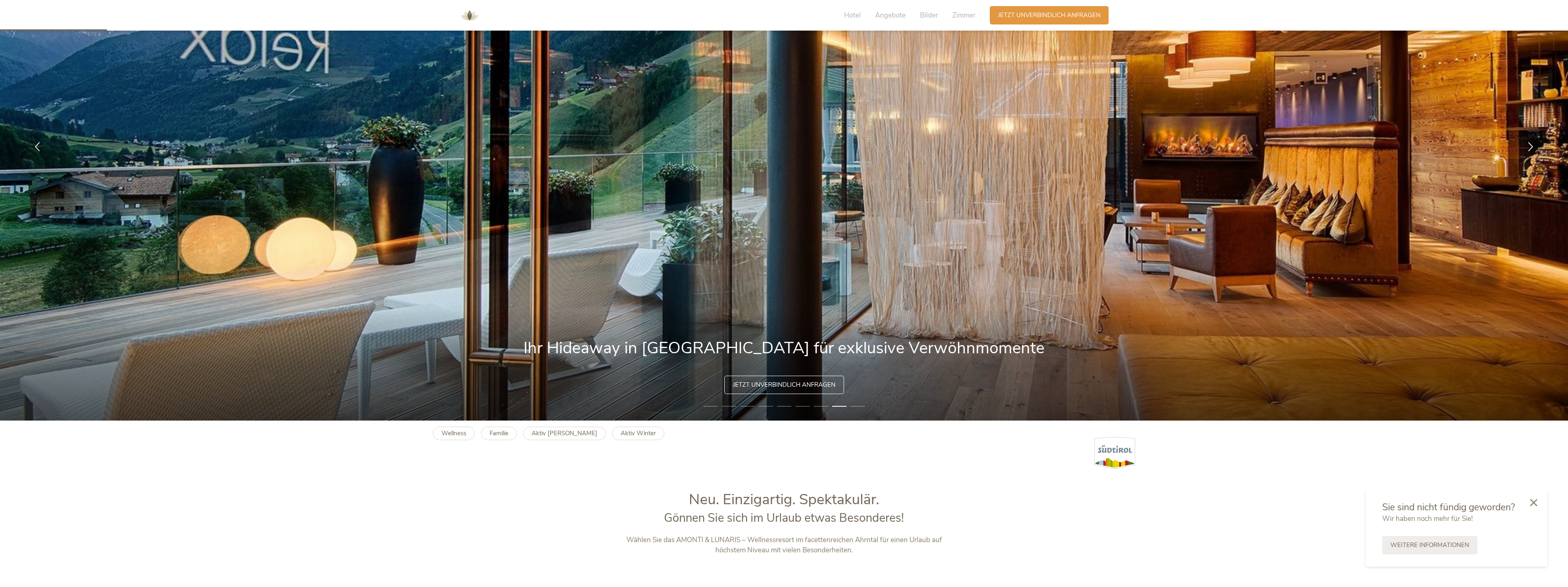
click at [679, 387] on li "9" at bounding box center [857, 406] width 14 height 8
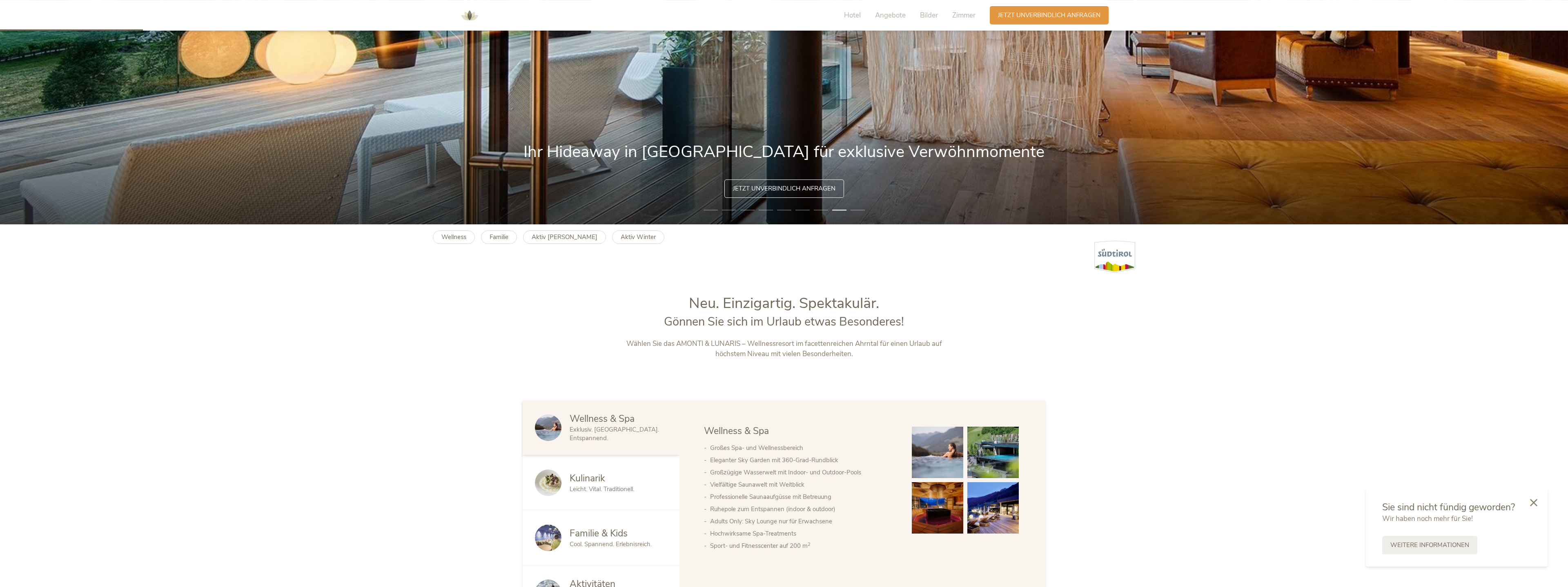
scroll to position [416, 0]
